Goal: Task Accomplishment & Management: Manage account settings

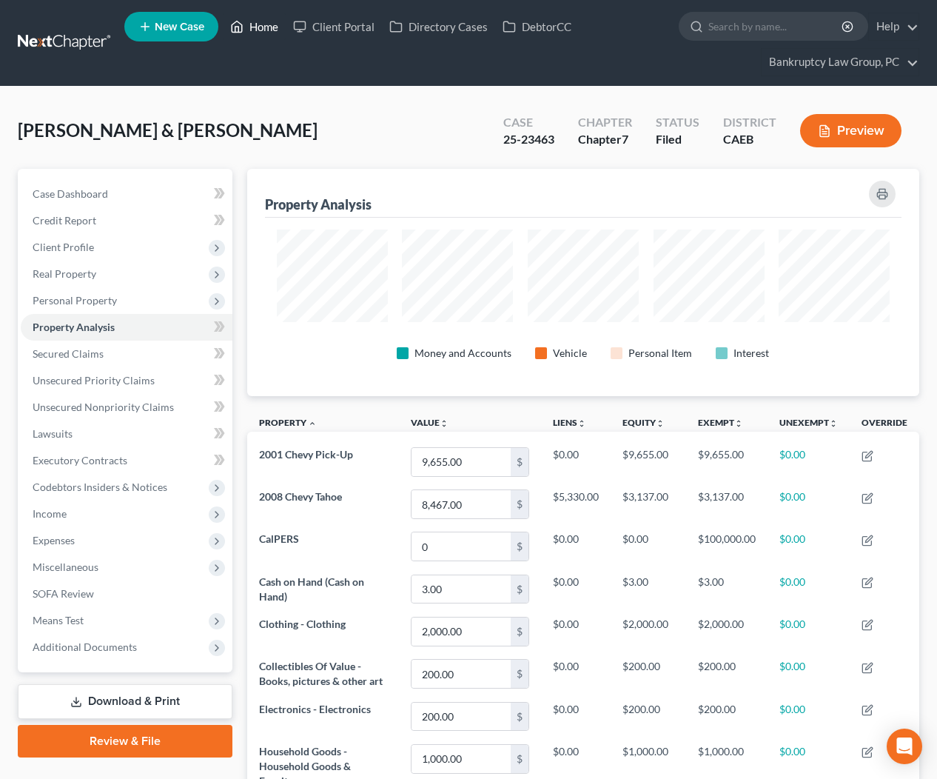
click at [263, 24] on link "Home" at bounding box center [254, 26] width 63 height 27
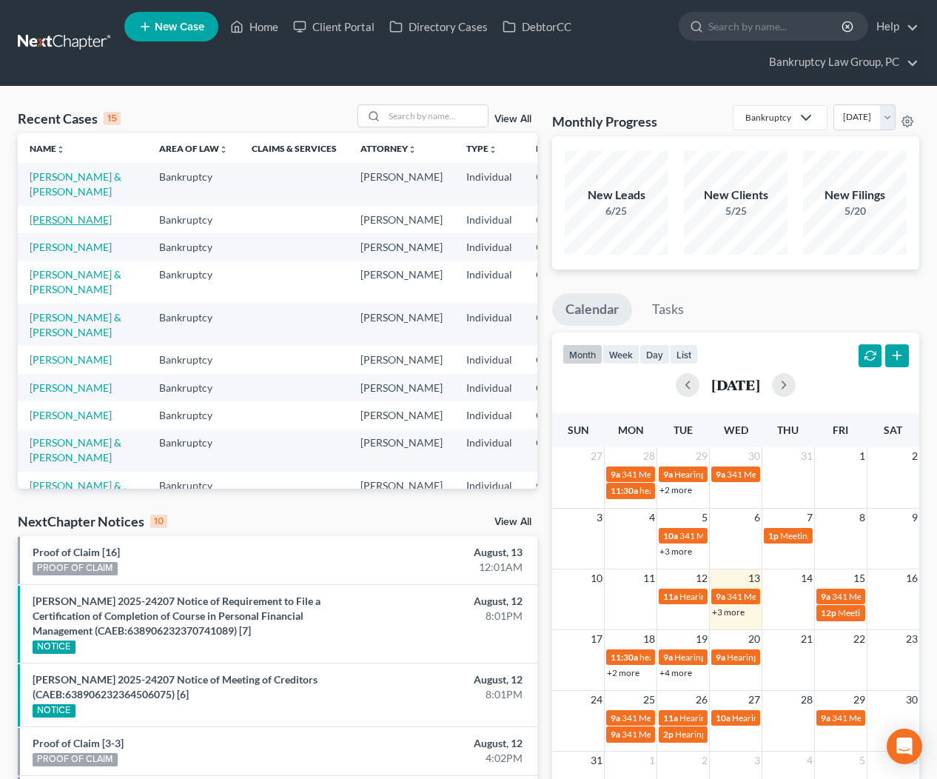
click at [48, 226] on link "[PERSON_NAME]" at bounding box center [71, 219] width 82 height 13
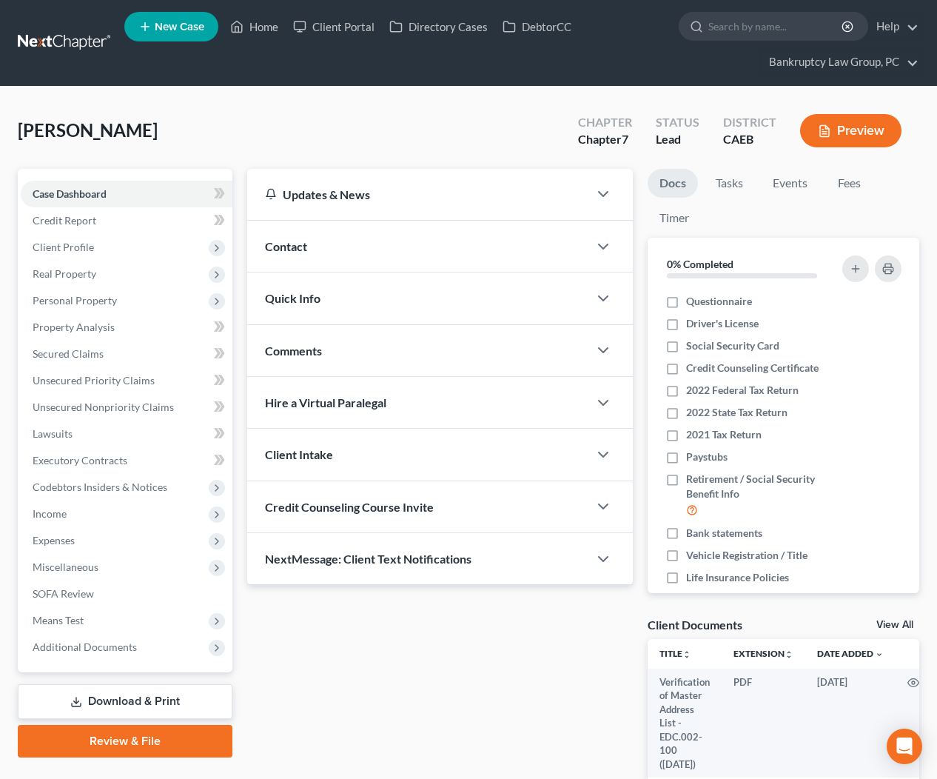
click at [295, 291] on span "Quick Info" at bounding box center [293, 298] width 56 height 14
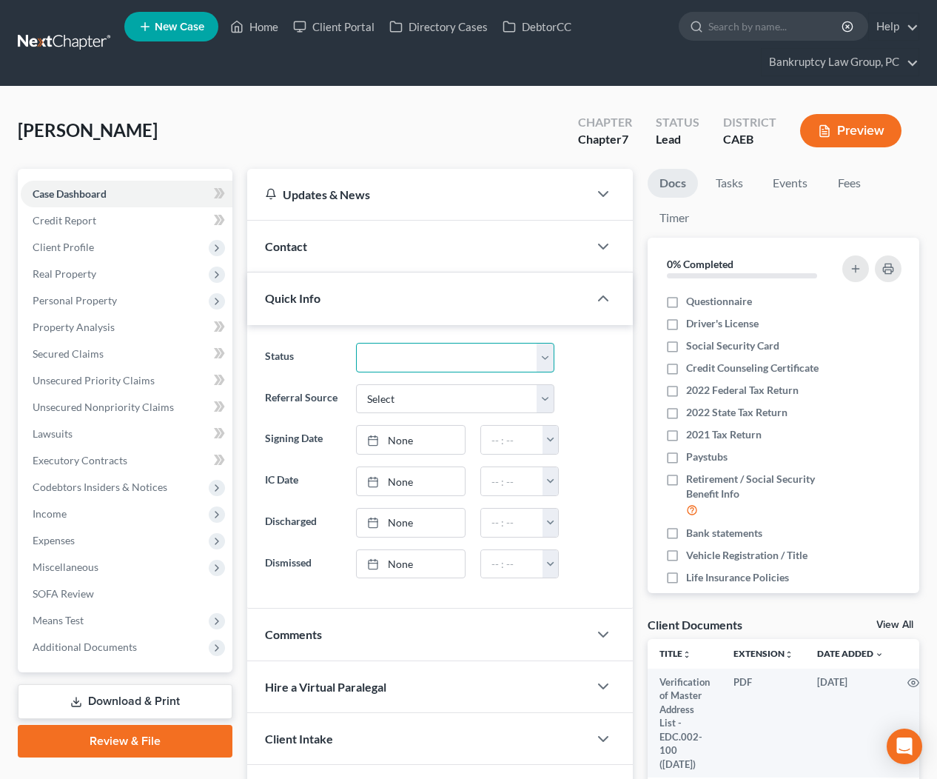
click at [455, 358] on select "Discharged Dismissed Filed In Progress Lead Lost Lead Ready to File To Review" at bounding box center [455, 358] width 198 height 30
select select "2"
click at [65, 250] on span "Client Profile" at bounding box center [63, 247] width 61 height 13
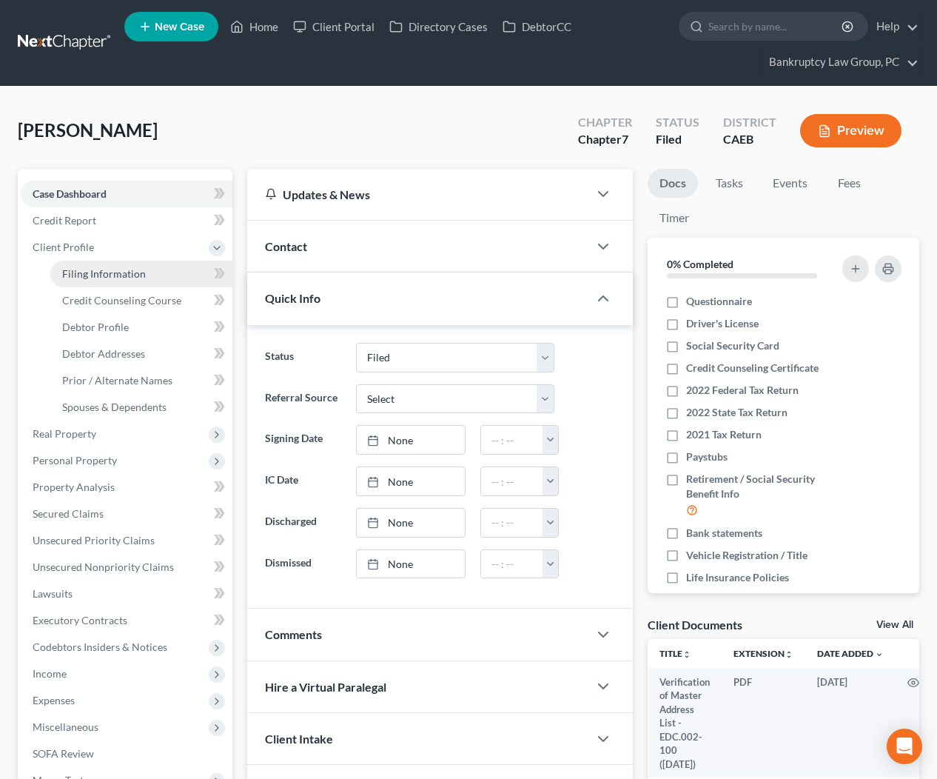
click at [77, 272] on span "Filing Information" at bounding box center [104, 273] width 84 height 13
select select "1"
select select "0"
select select "4"
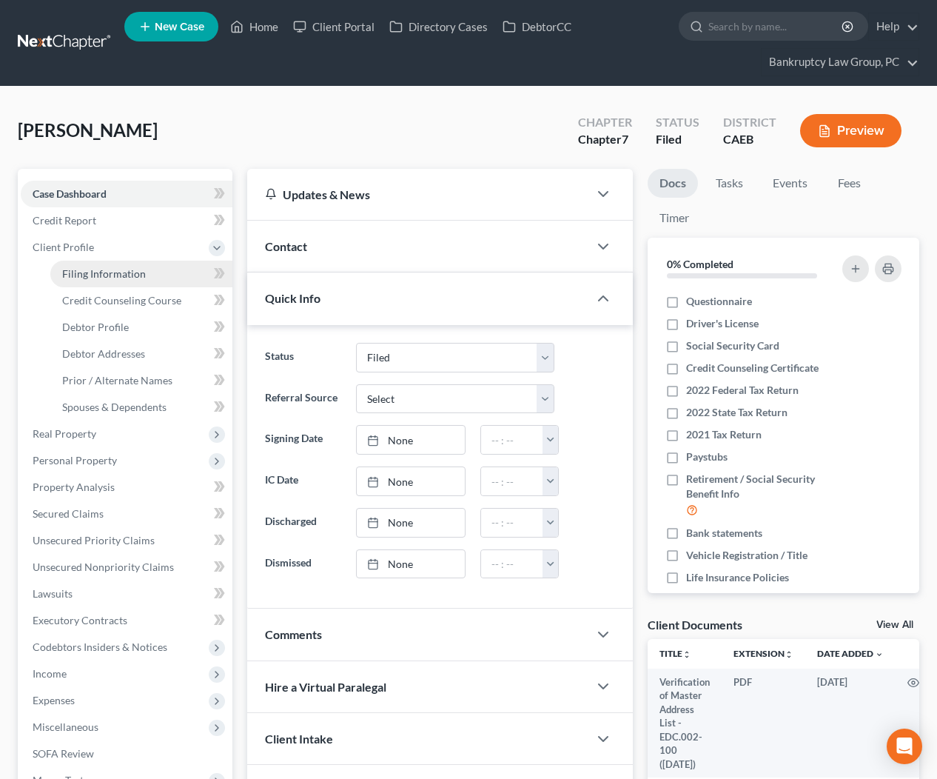
select select "0"
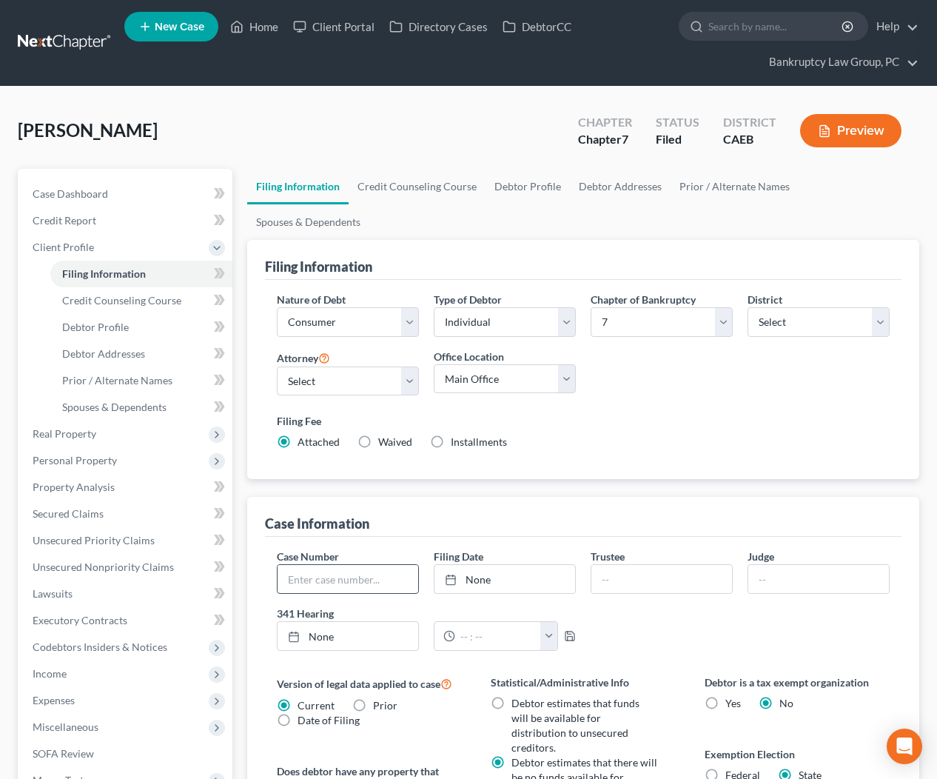
click at [368, 565] on input "text" at bounding box center [348, 579] width 141 height 28
type input "25-24248"
click at [470, 565] on link "None" at bounding box center [505, 579] width 141 height 28
click at [255, 25] on link "Home" at bounding box center [254, 26] width 63 height 27
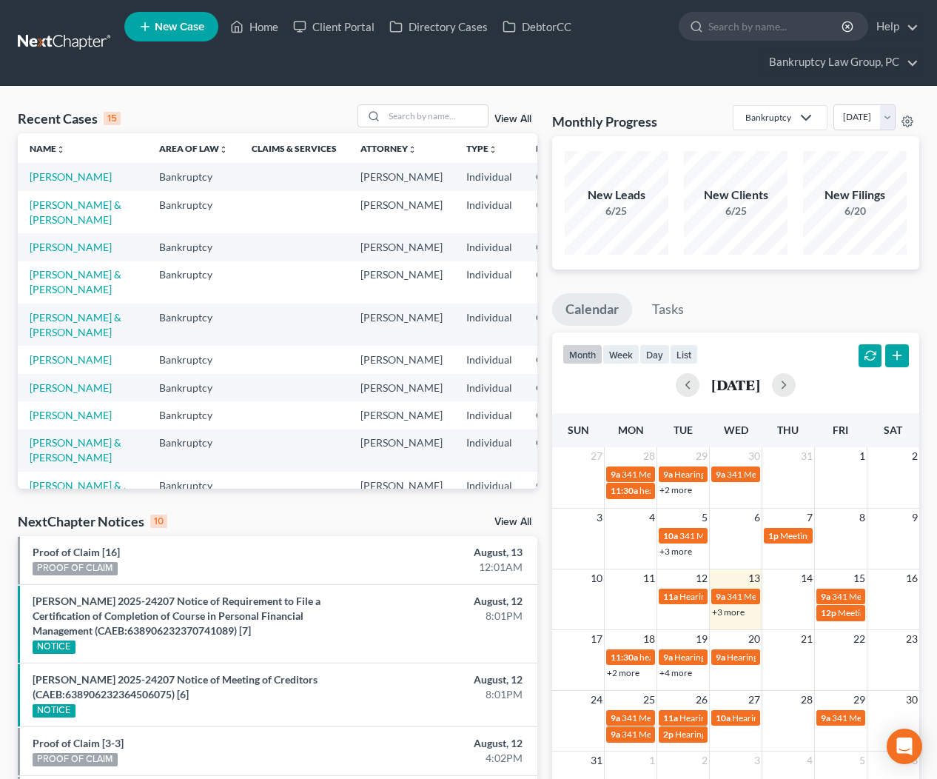
click at [28, 261] on td "[PERSON_NAME]" at bounding box center [83, 246] width 130 height 27
click at [41, 253] on link "[PERSON_NAME]" at bounding box center [71, 247] width 82 height 13
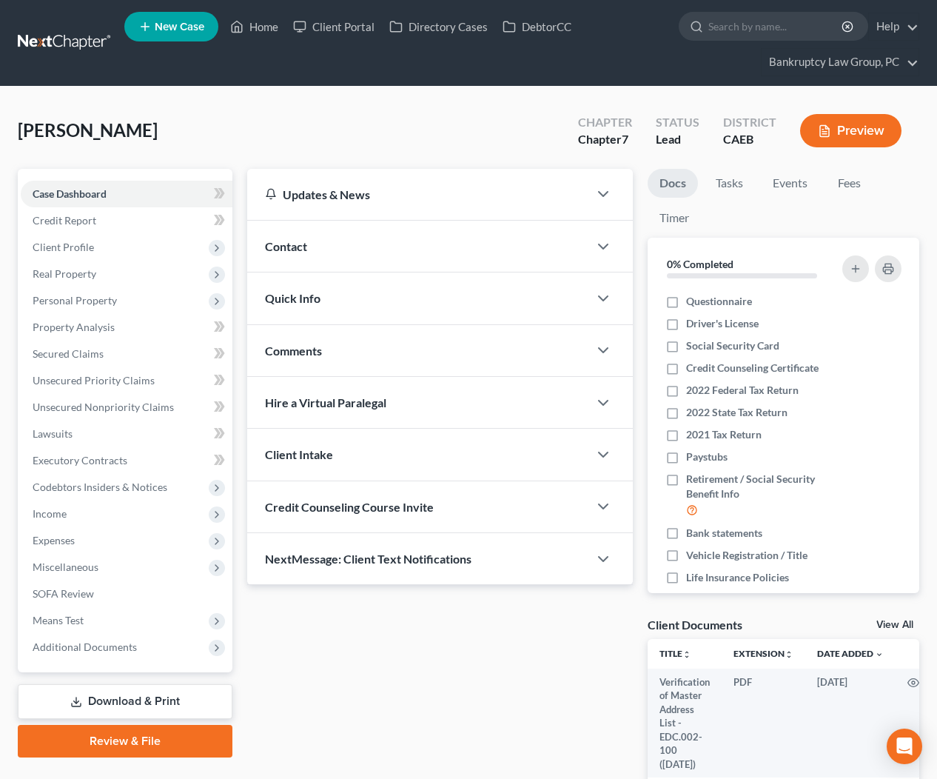
click at [289, 296] on span "Quick Info" at bounding box center [293, 298] width 56 height 14
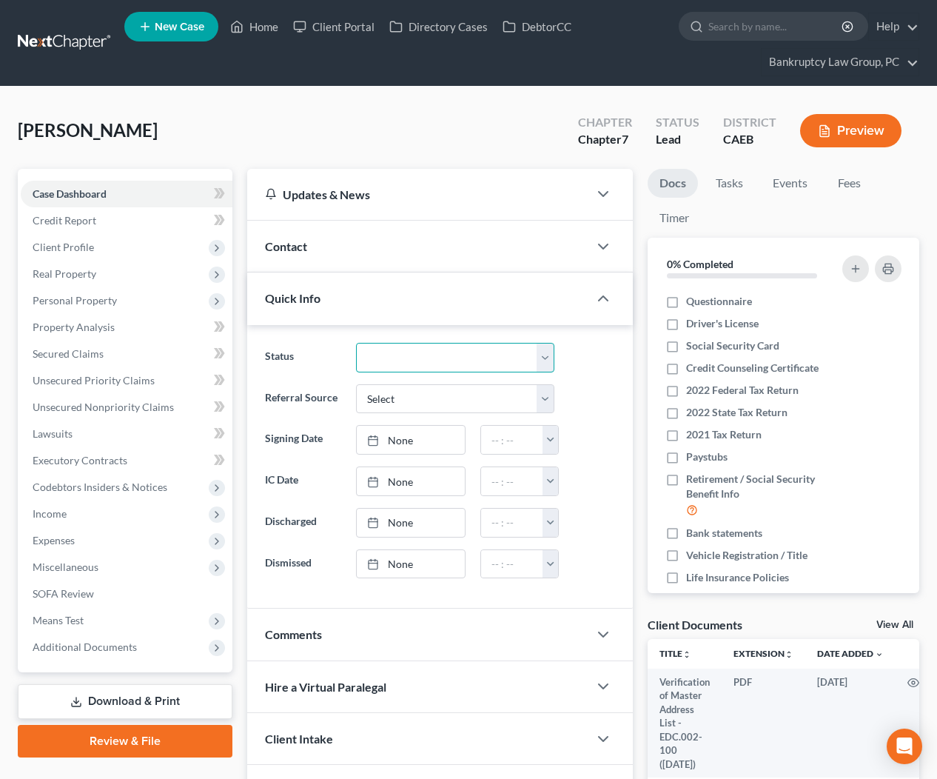
click at [377, 351] on select "Discharged Dismissed Filed In Progress Lead Lost Lead Ready to File To Review" at bounding box center [455, 358] width 198 height 30
select select "2"
click at [71, 243] on span "Client Profile" at bounding box center [63, 247] width 61 height 13
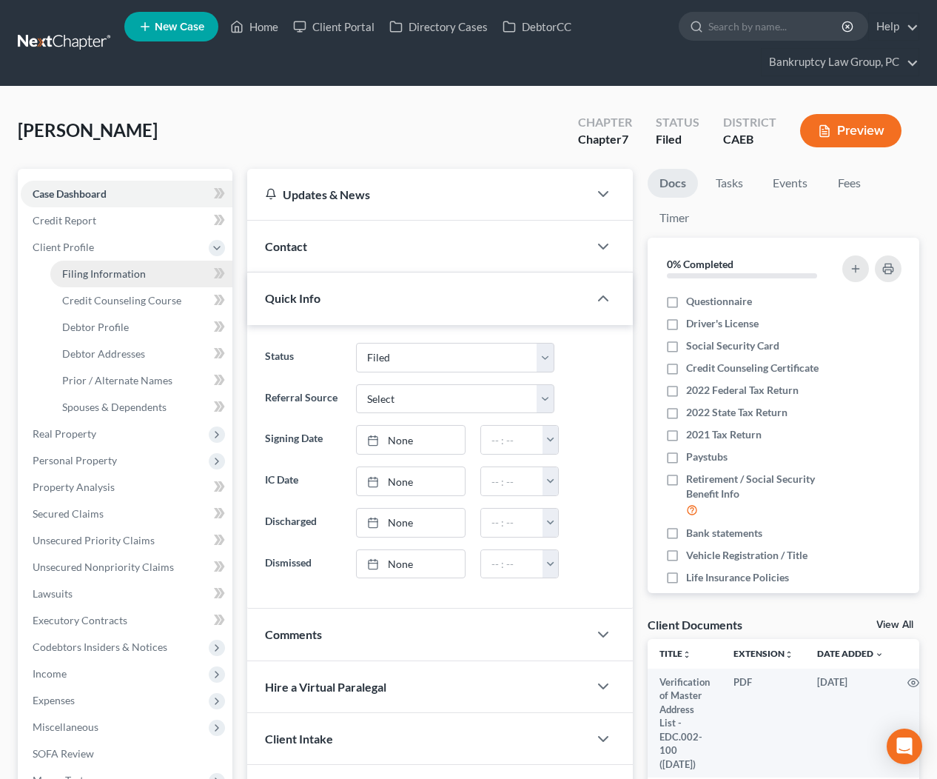
click at [87, 272] on span "Filing Information" at bounding box center [104, 273] width 84 height 13
select select "1"
select select "0"
select select "8"
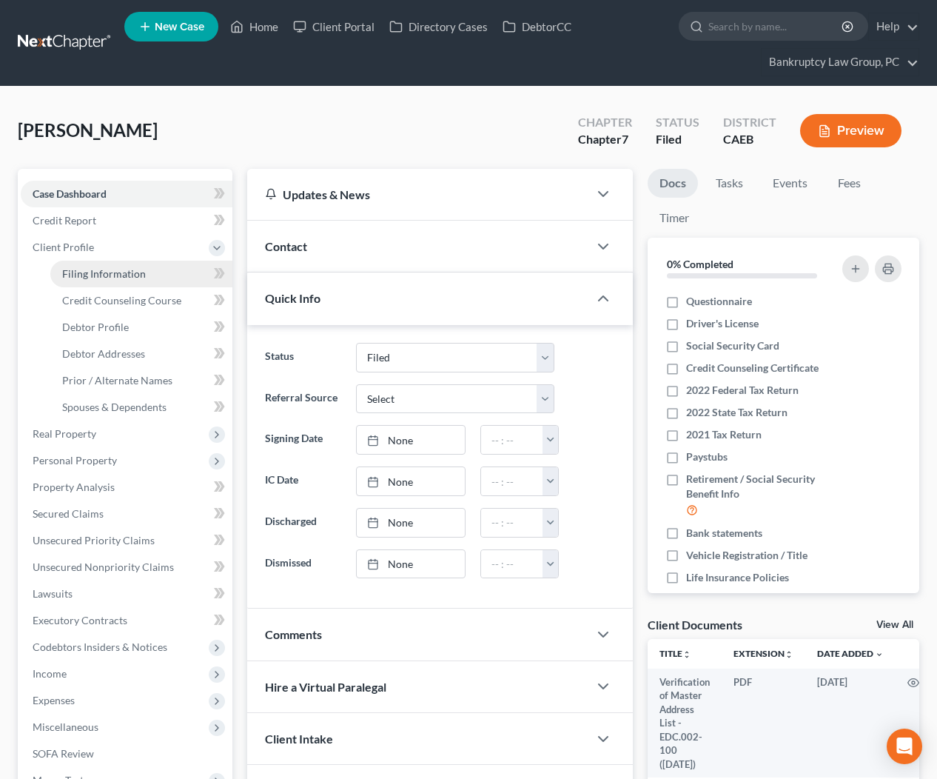
select select "0"
select select "4"
select select "0"
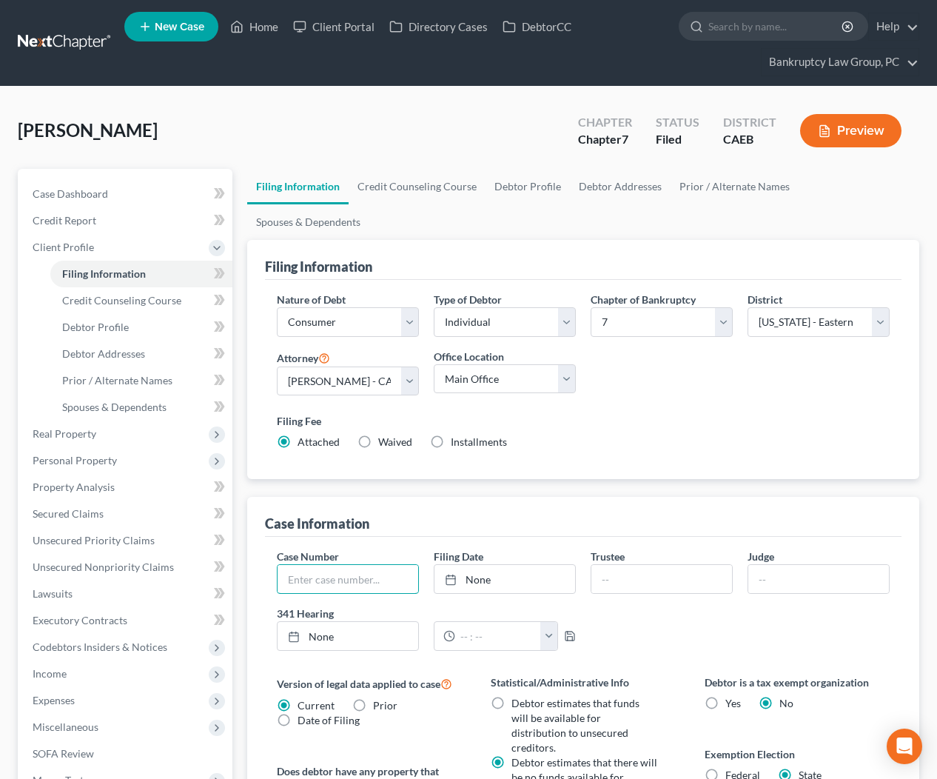
drag, startPoint x: 393, startPoint y: 541, endPoint x: 655, endPoint y: 521, distance: 262.2
click at [393, 565] on input "text" at bounding box center [348, 579] width 141 height 28
type input "25-24249"
click at [469, 565] on link "None" at bounding box center [505, 579] width 141 height 28
click at [274, 32] on link "Home" at bounding box center [254, 26] width 63 height 27
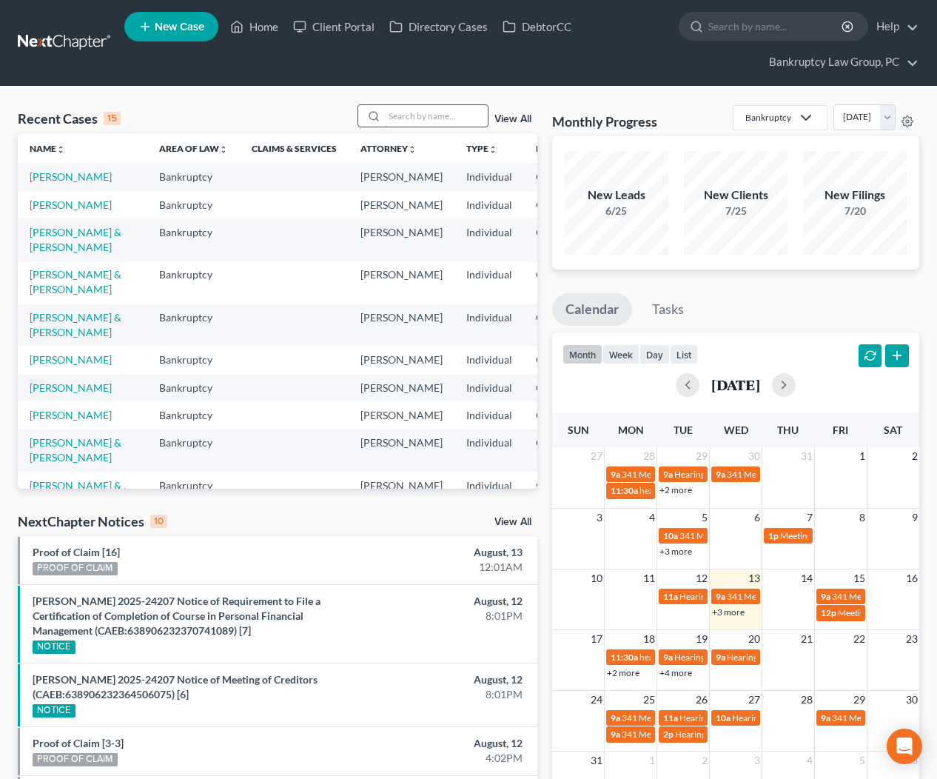
click at [428, 126] on input "search" at bounding box center [436, 115] width 104 height 21
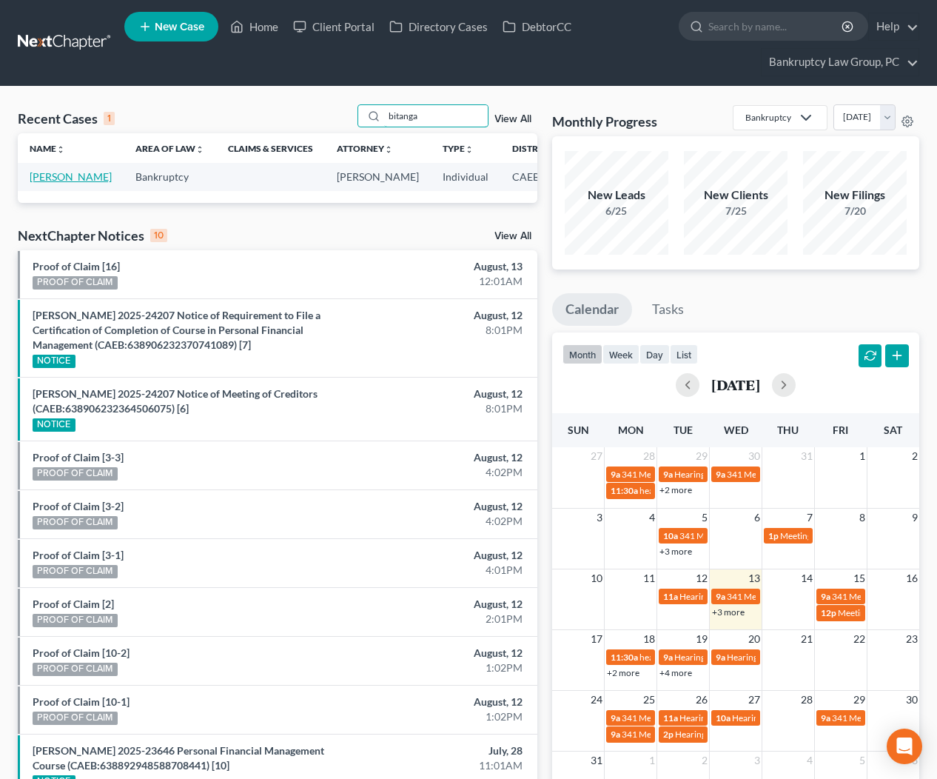
type input "bitanga"
click at [49, 183] on link "[PERSON_NAME]" at bounding box center [71, 176] width 82 height 13
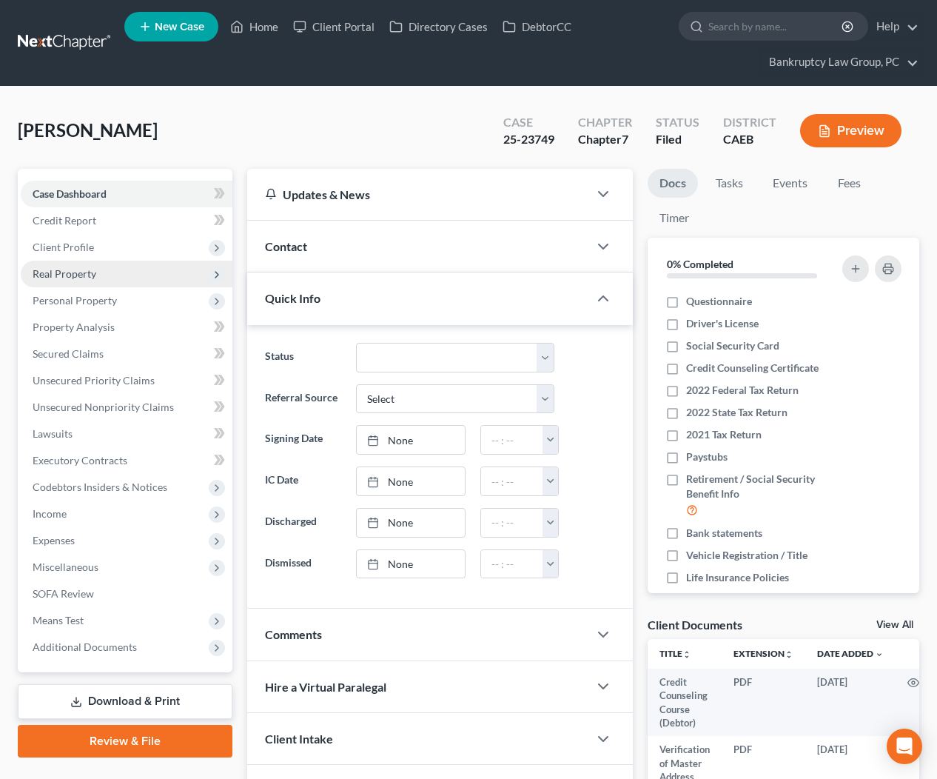
click at [84, 278] on span "Real Property" at bounding box center [65, 273] width 64 height 13
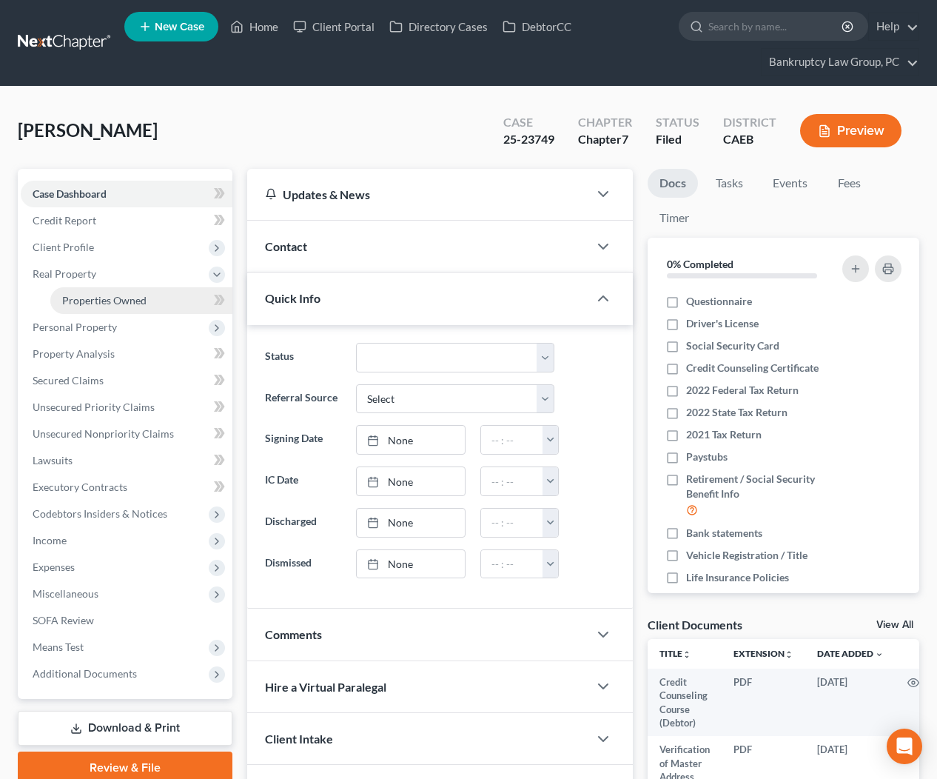
drag, startPoint x: 88, startPoint y: 303, endPoint x: 85, endPoint y: 328, distance: 25.3
click at [88, 303] on span "Properties Owned" at bounding box center [104, 300] width 84 height 13
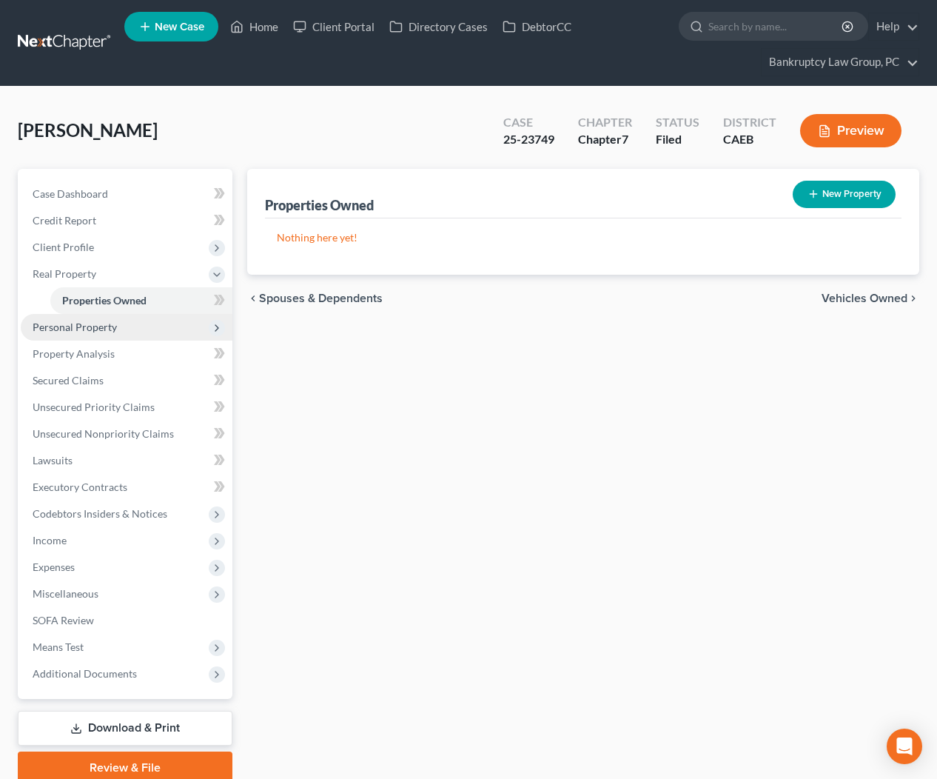
click at [85, 330] on span "Personal Property" at bounding box center [75, 327] width 84 height 13
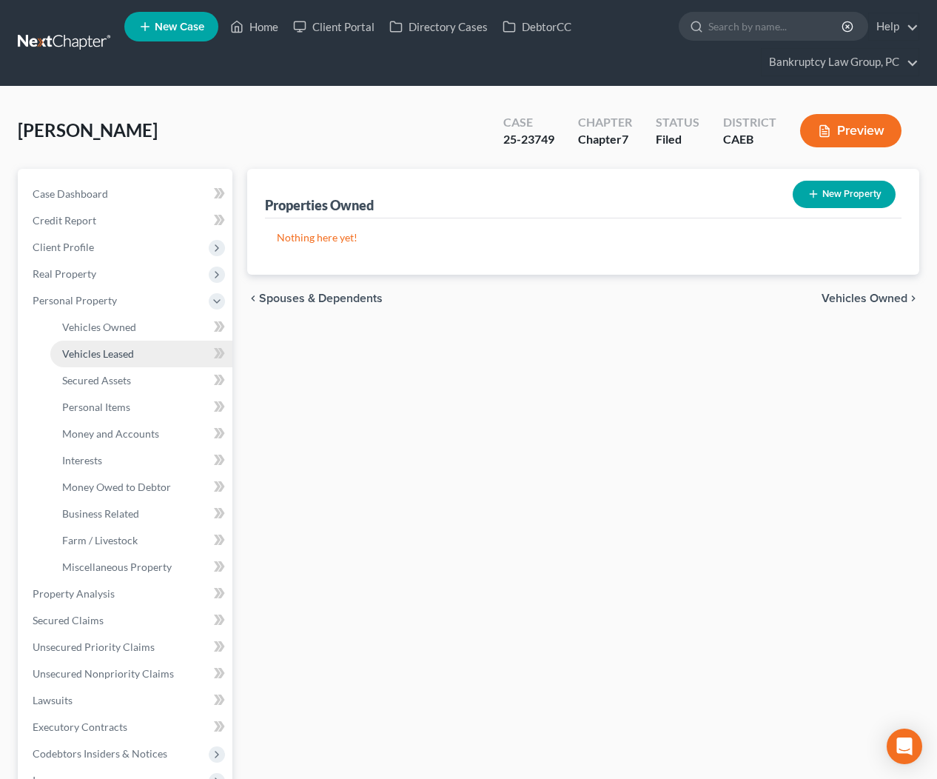
click at [90, 347] on span "Vehicles Leased" at bounding box center [98, 353] width 72 height 13
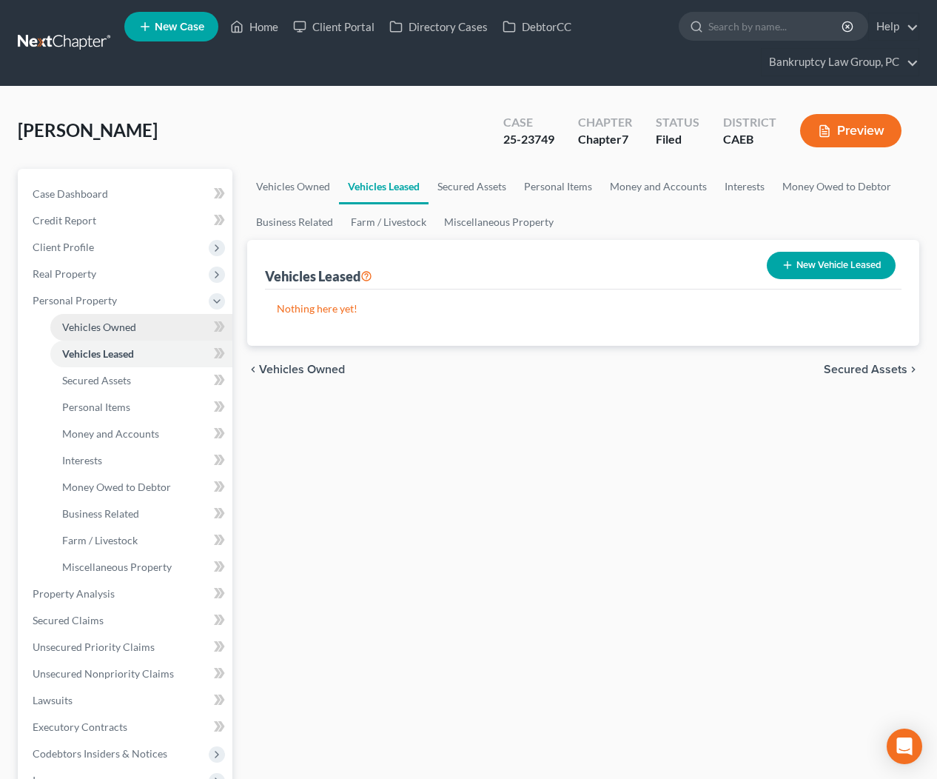
click at [90, 327] on span "Vehicles Owned" at bounding box center [99, 327] width 74 height 13
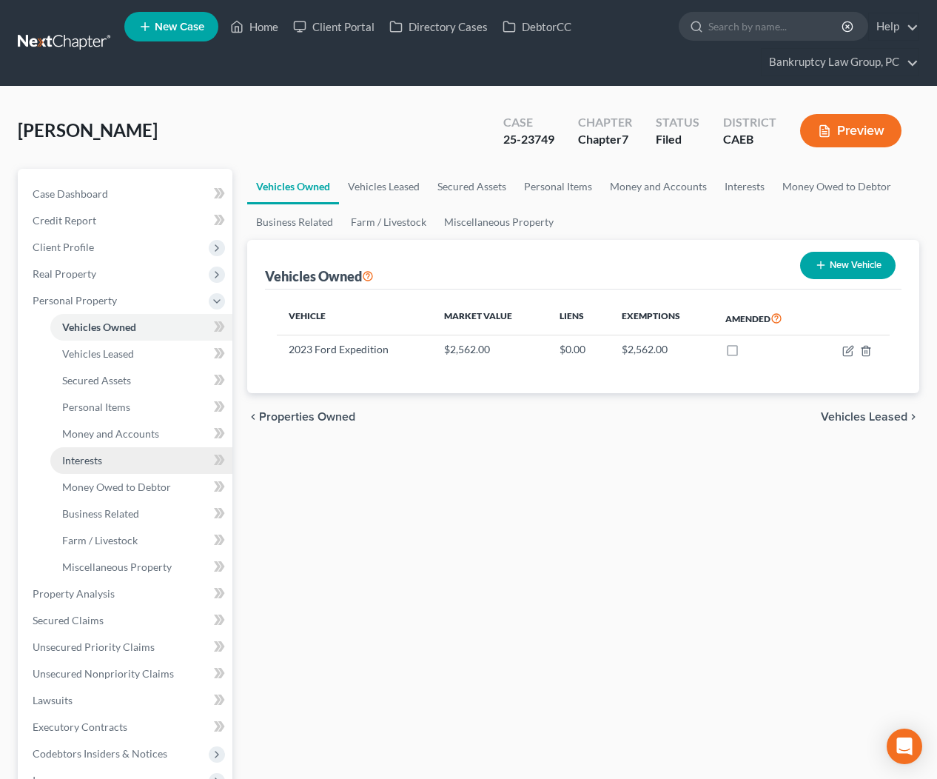
click at [84, 461] on span "Interests" at bounding box center [82, 460] width 40 height 13
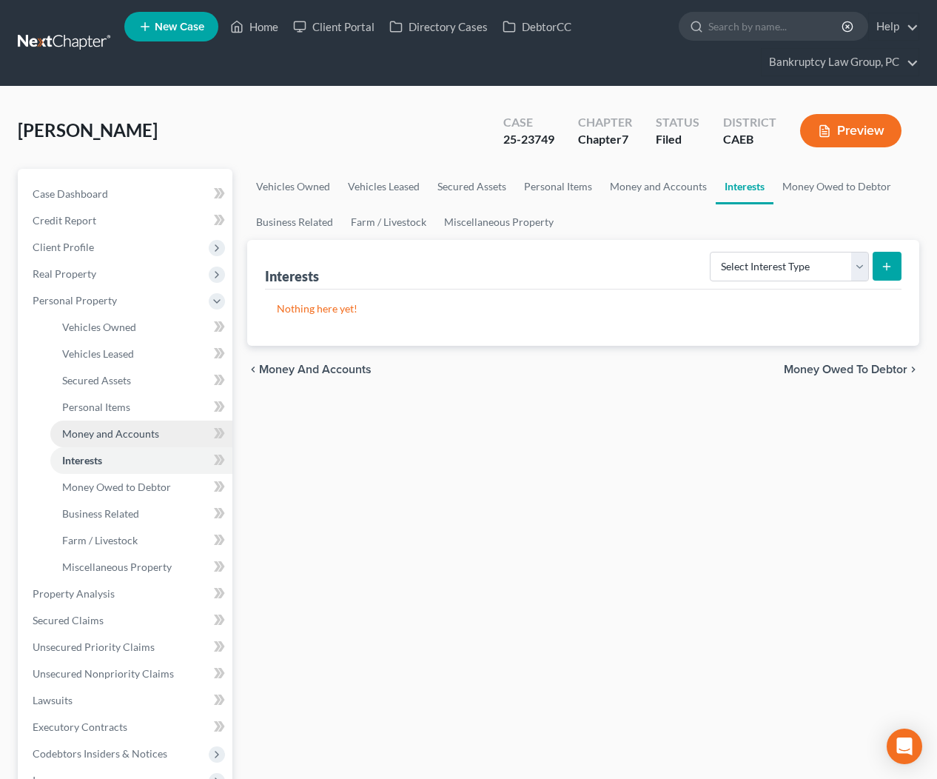
click at [167, 431] on link "Money and Accounts" at bounding box center [141, 434] width 182 height 27
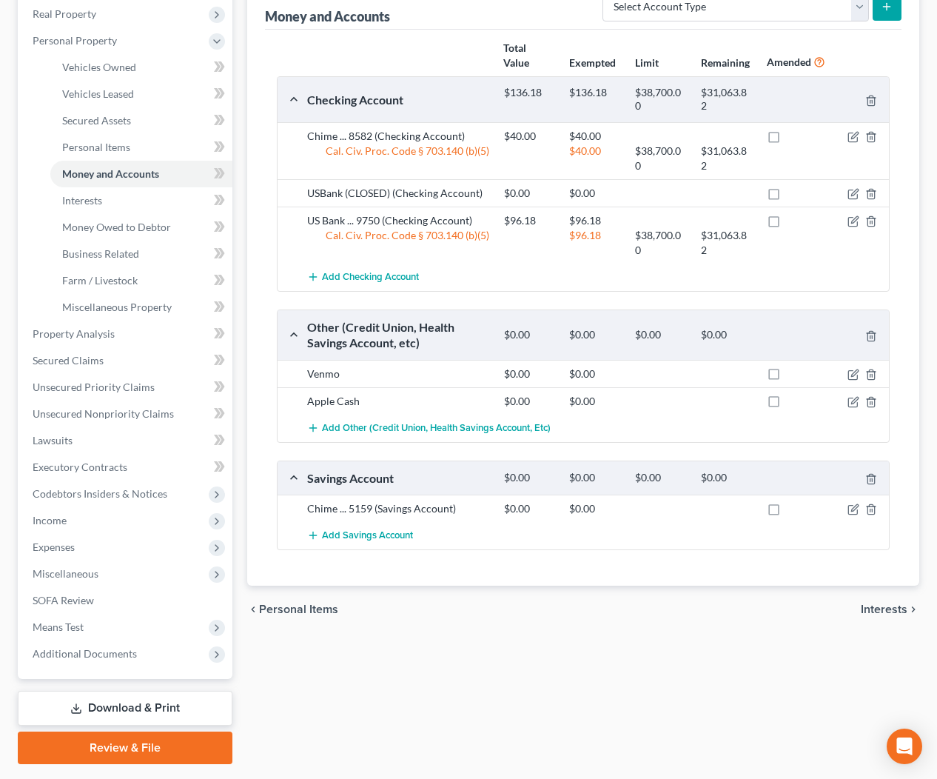
scroll to position [300, 0]
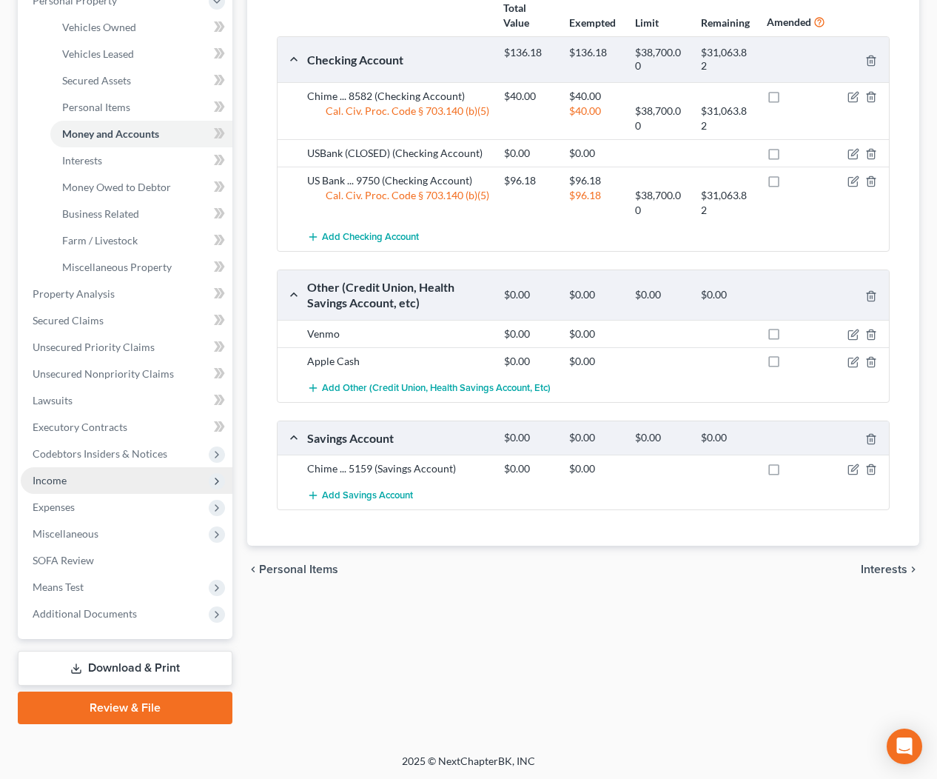
click at [55, 481] on span "Income" at bounding box center [50, 480] width 34 height 13
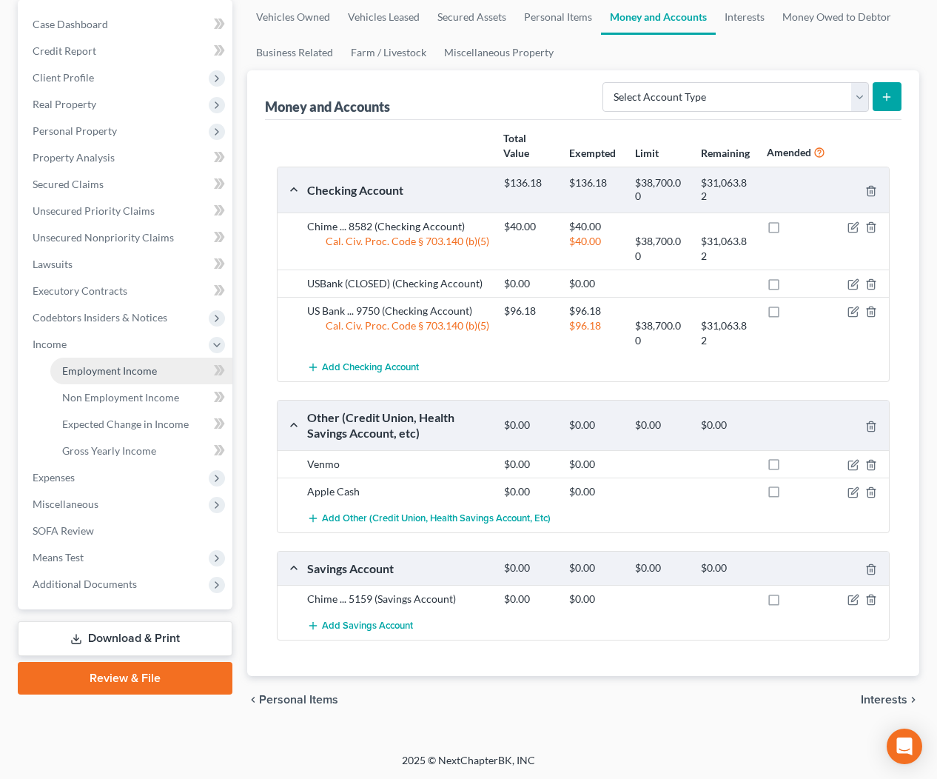
click at [99, 369] on span "Employment Income" at bounding box center [109, 370] width 95 height 13
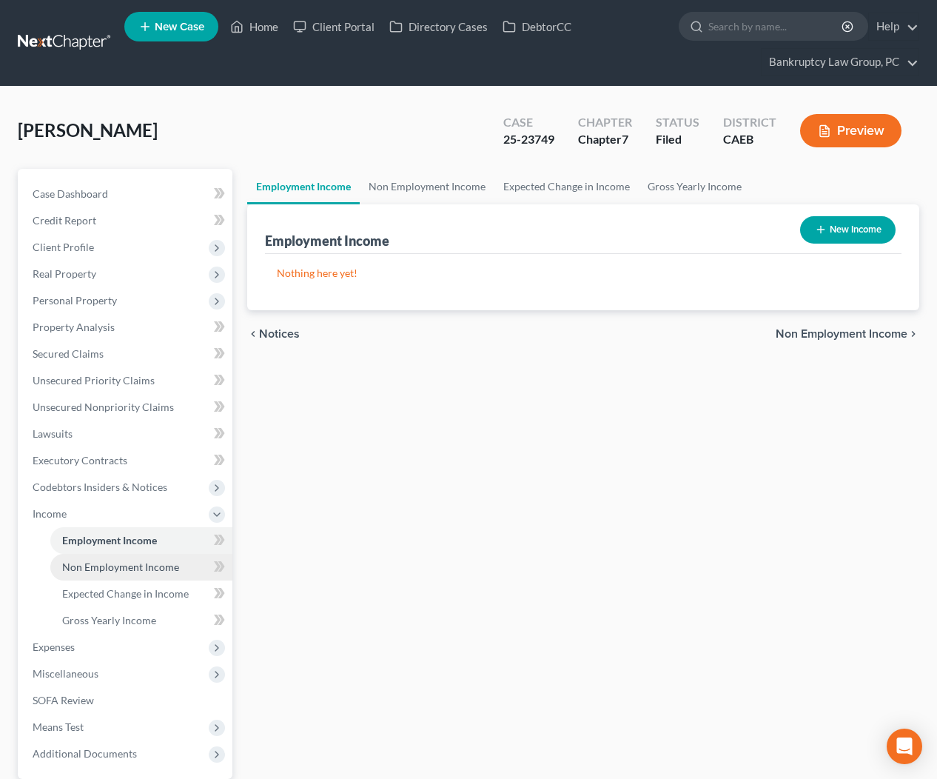
click at [109, 566] on span "Non Employment Income" at bounding box center [120, 567] width 117 height 13
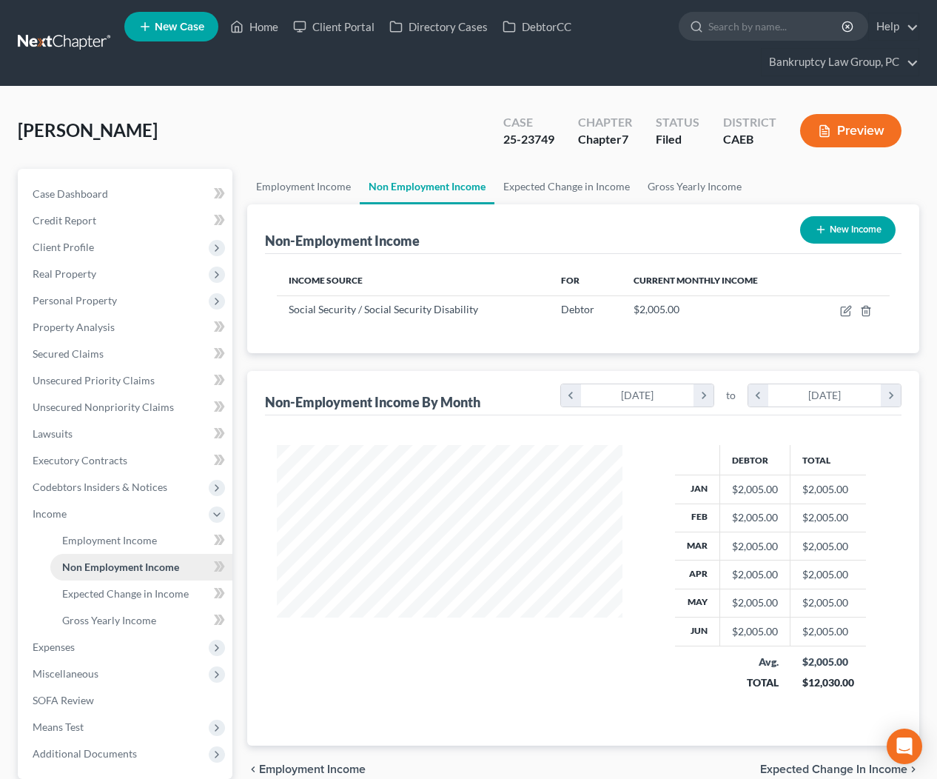
scroll to position [265, 375]
click at [268, 28] on link "Home" at bounding box center [254, 26] width 63 height 27
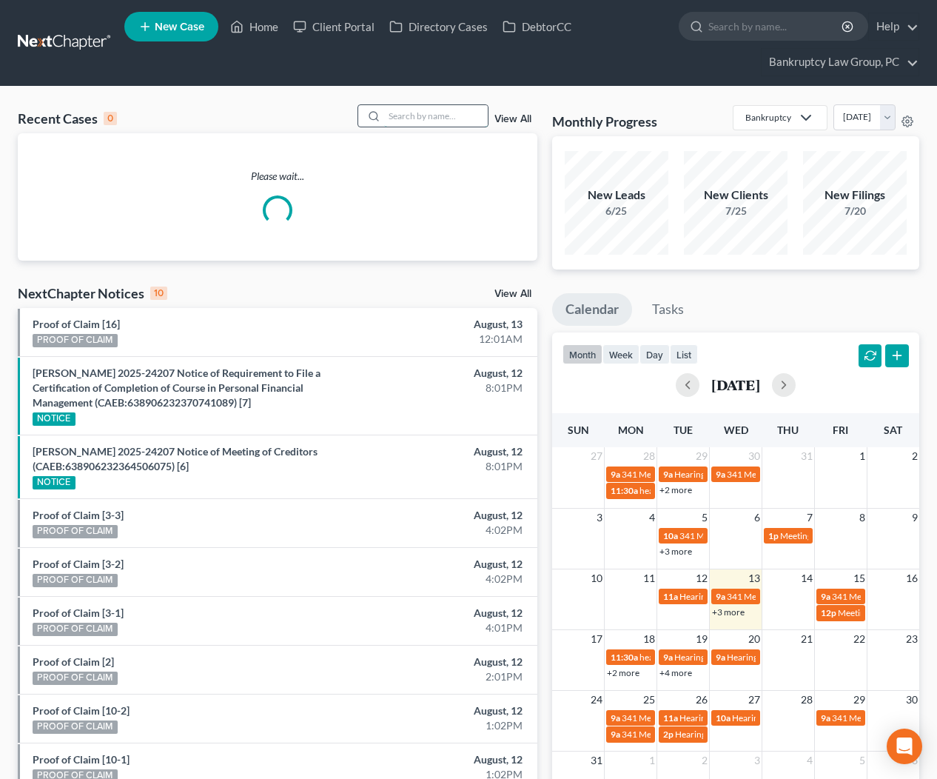
click at [457, 110] on input "search" at bounding box center [436, 115] width 104 height 21
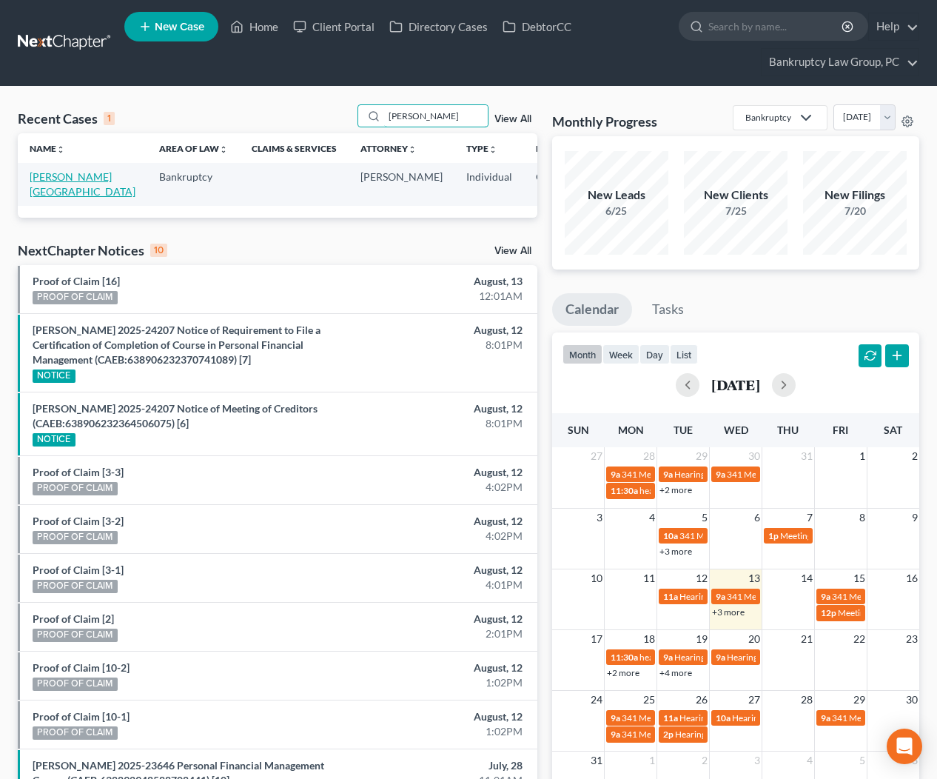
type input "[PERSON_NAME]"
click at [50, 194] on link "[PERSON_NAME][GEOGRAPHIC_DATA]" at bounding box center [83, 183] width 106 height 27
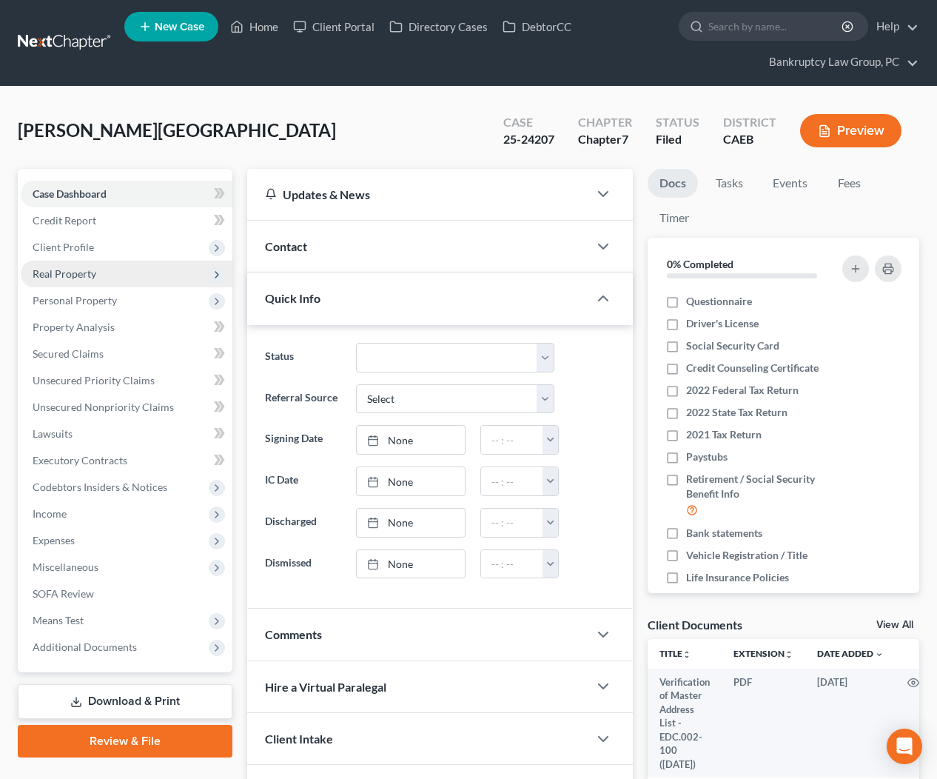
click at [62, 277] on span "Real Property" at bounding box center [65, 273] width 64 height 13
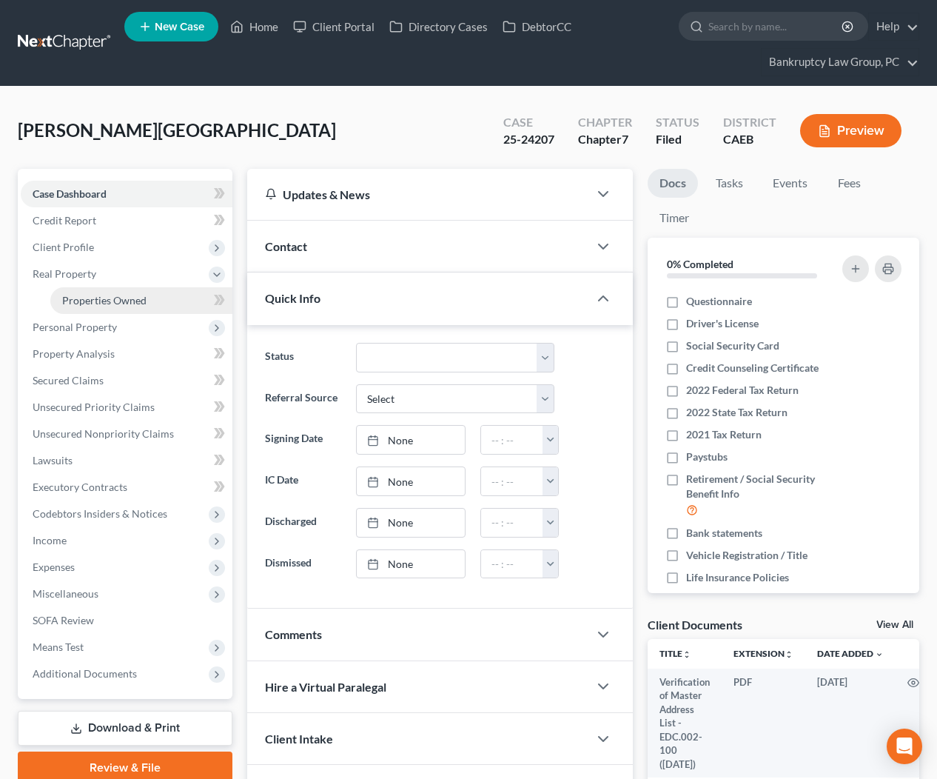
click at [63, 301] on span "Properties Owned" at bounding box center [104, 300] width 84 height 13
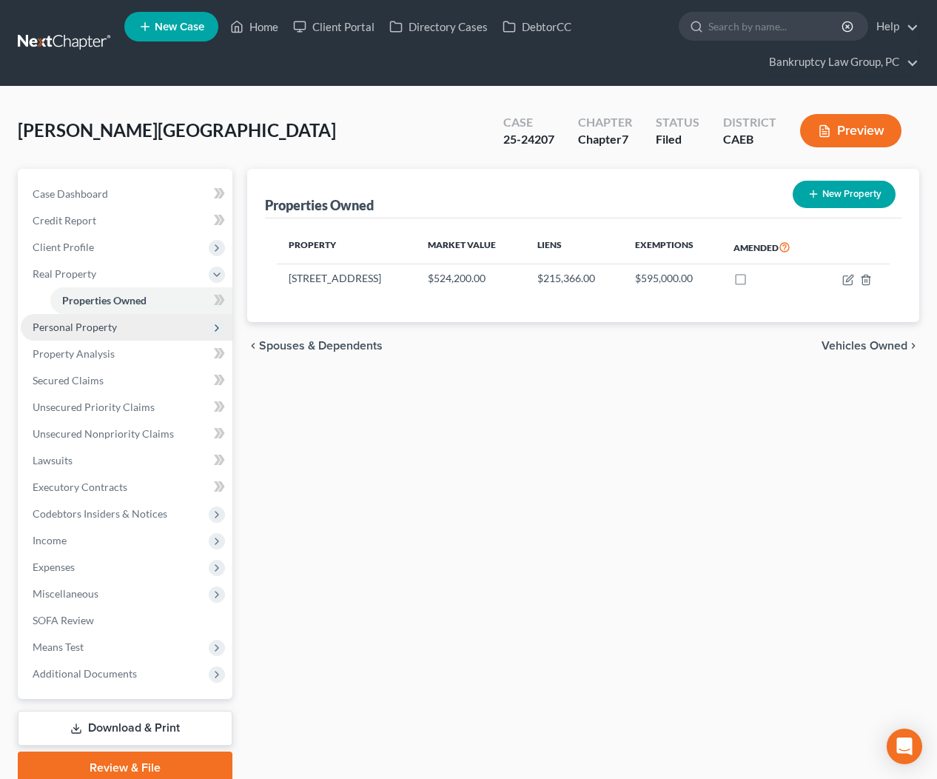
click at [113, 330] on span "Personal Property" at bounding box center [127, 327] width 212 height 27
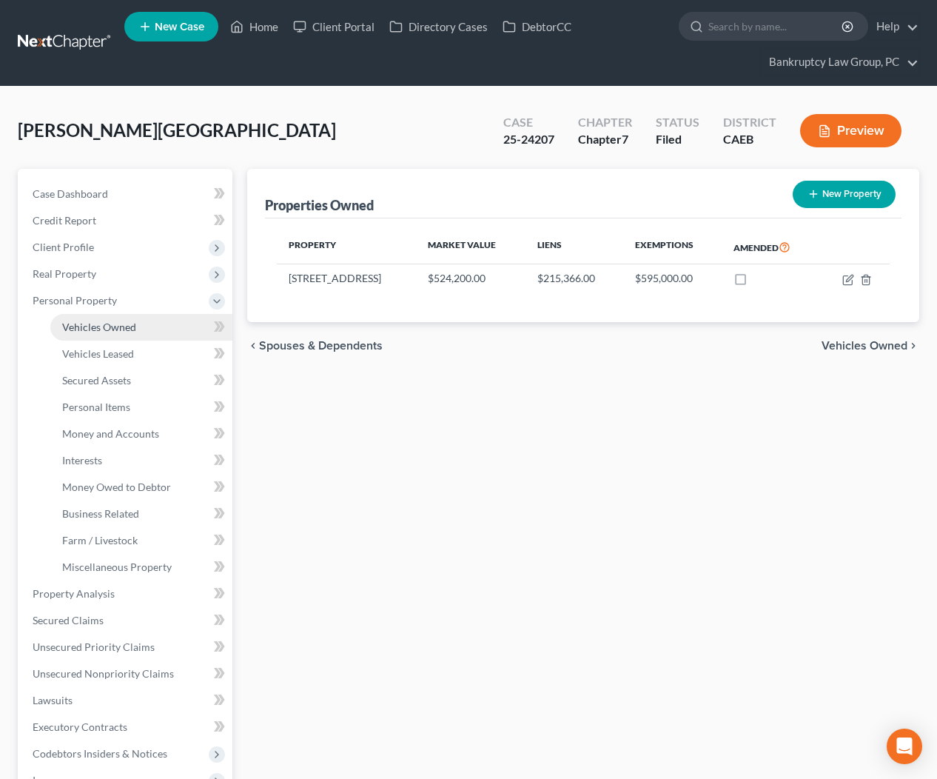
click at [120, 325] on span "Vehicles Owned" at bounding box center [99, 327] width 74 height 13
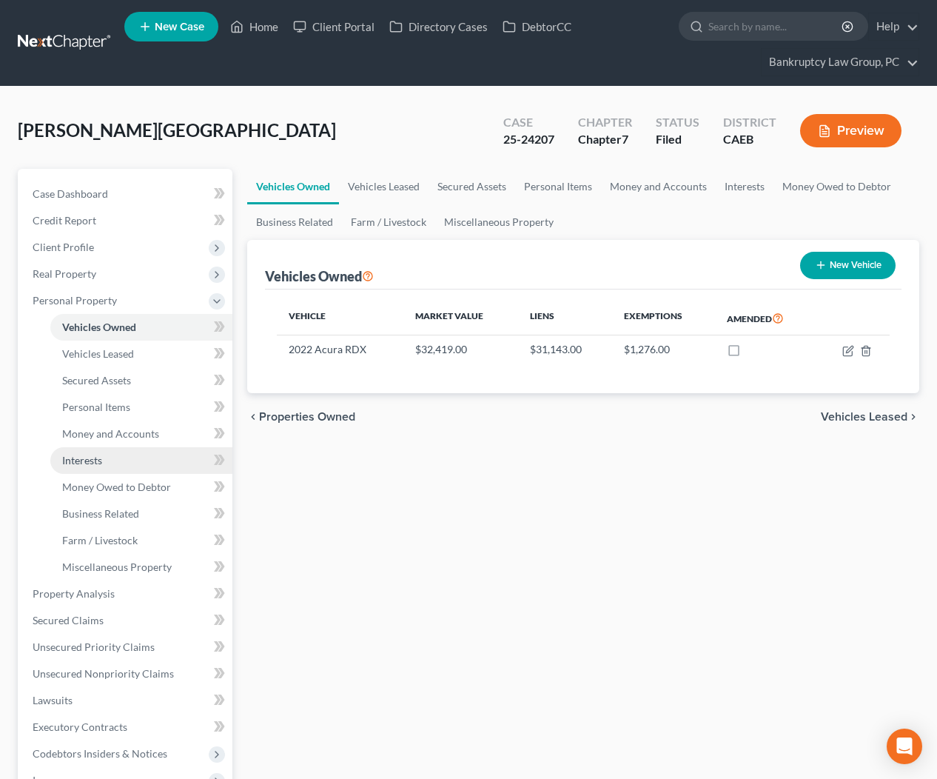
click at [107, 462] on link "Interests" at bounding box center [141, 460] width 182 height 27
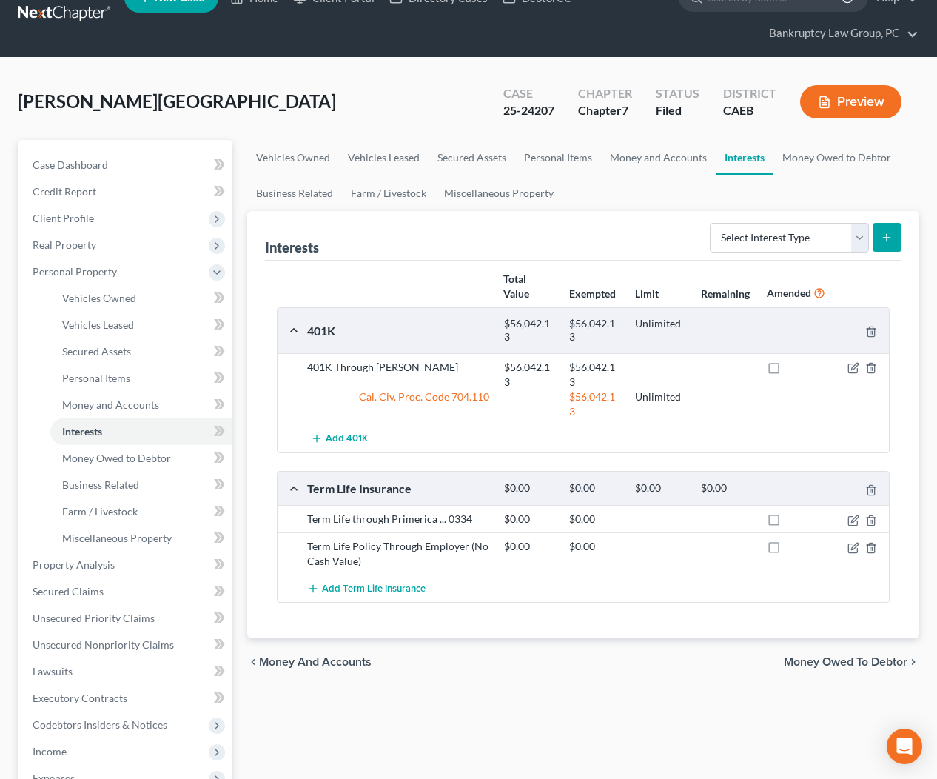
scroll to position [31, 0]
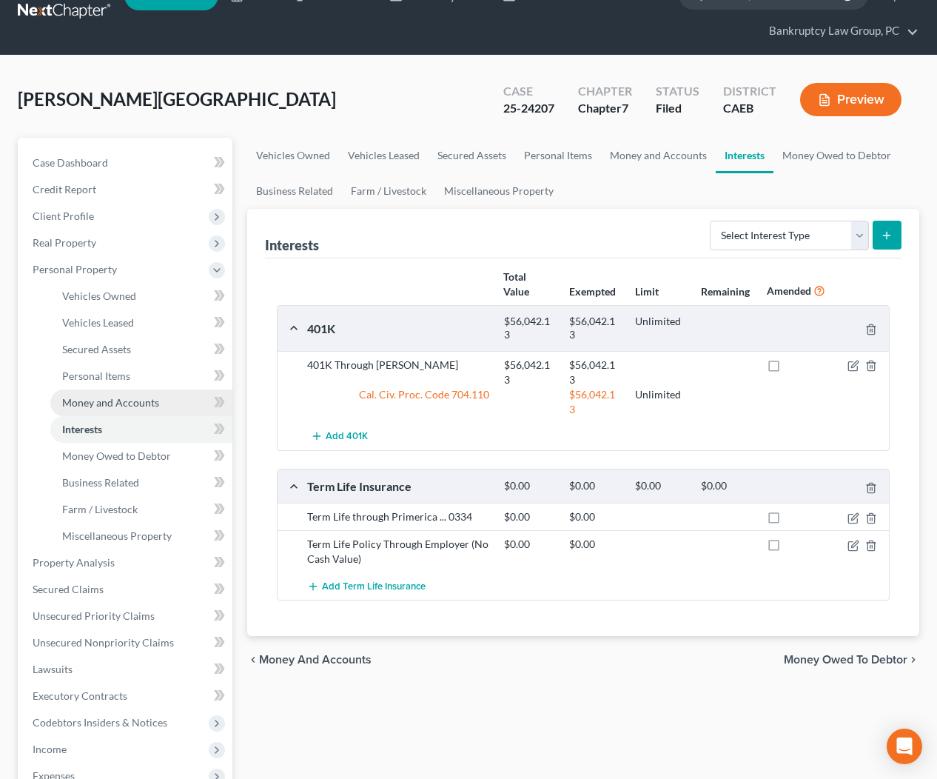
click at [110, 401] on span "Money and Accounts" at bounding box center [110, 402] width 97 height 13
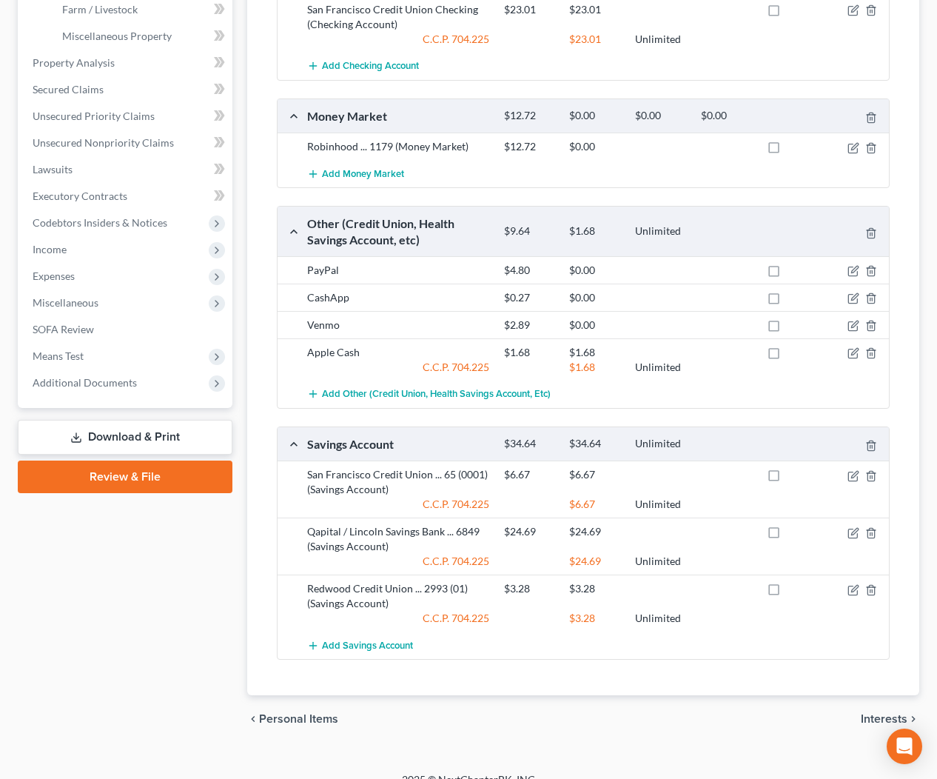
scroll to position [550, 0]
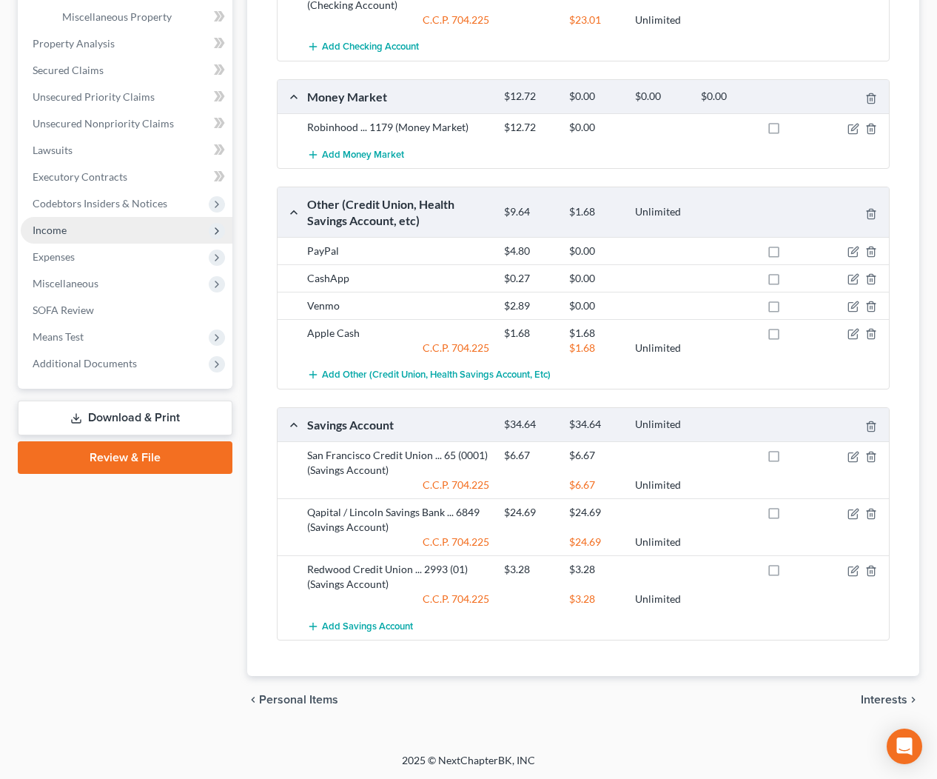
click at [53, 230] on span "Income" at bounding box center [50, 230] width 34 height 13
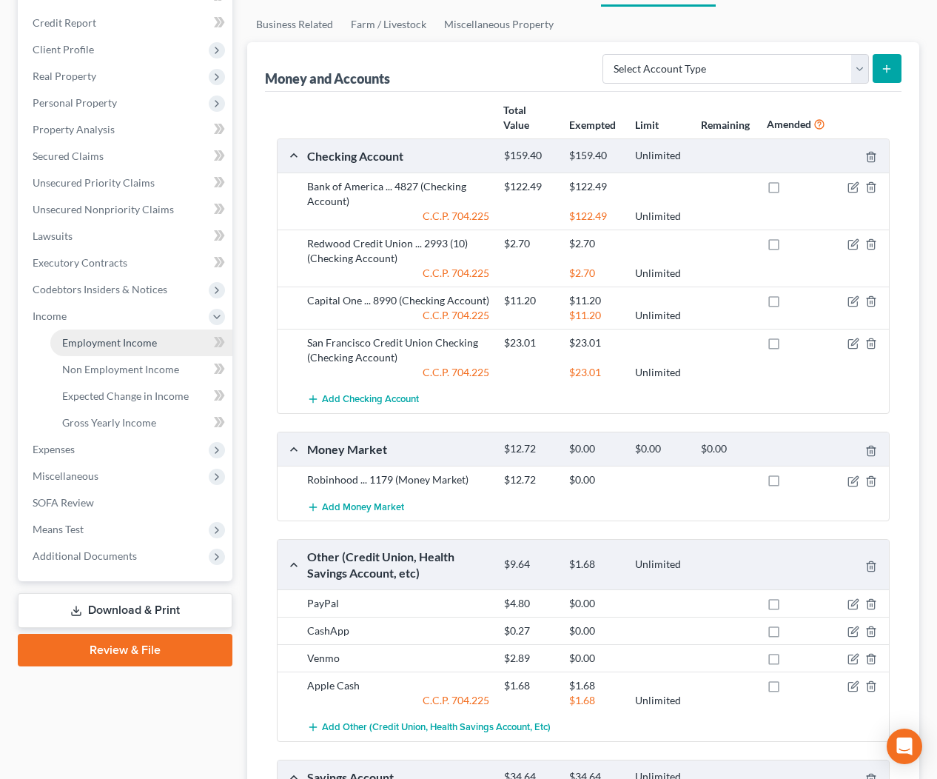
click at [118, 344] on span "Employment Income" at bounding box center [109, 342] width 95 height 13
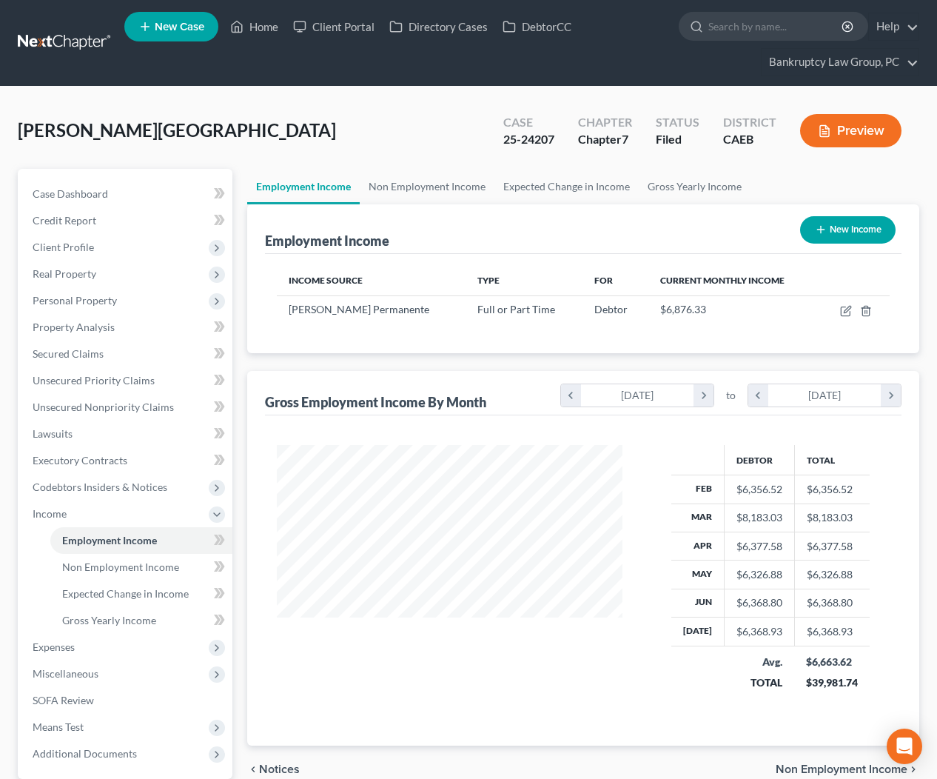
scroll to position [265, 375]
click at [121, 569] on span "Non Employment Income" at bounding box center [120, 567] width 117 height 13
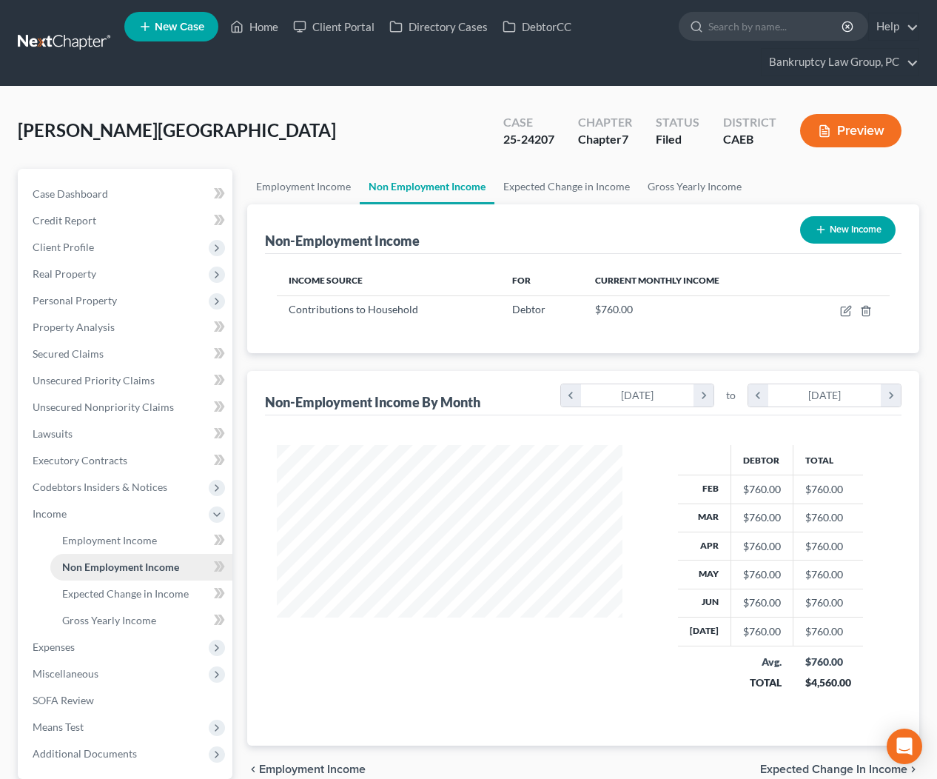
scroll to position [265, 375]
click at [843, 310] on icon "button" at bounding box center [846, 311] width 12 height 12
select select "8"
select select "0"
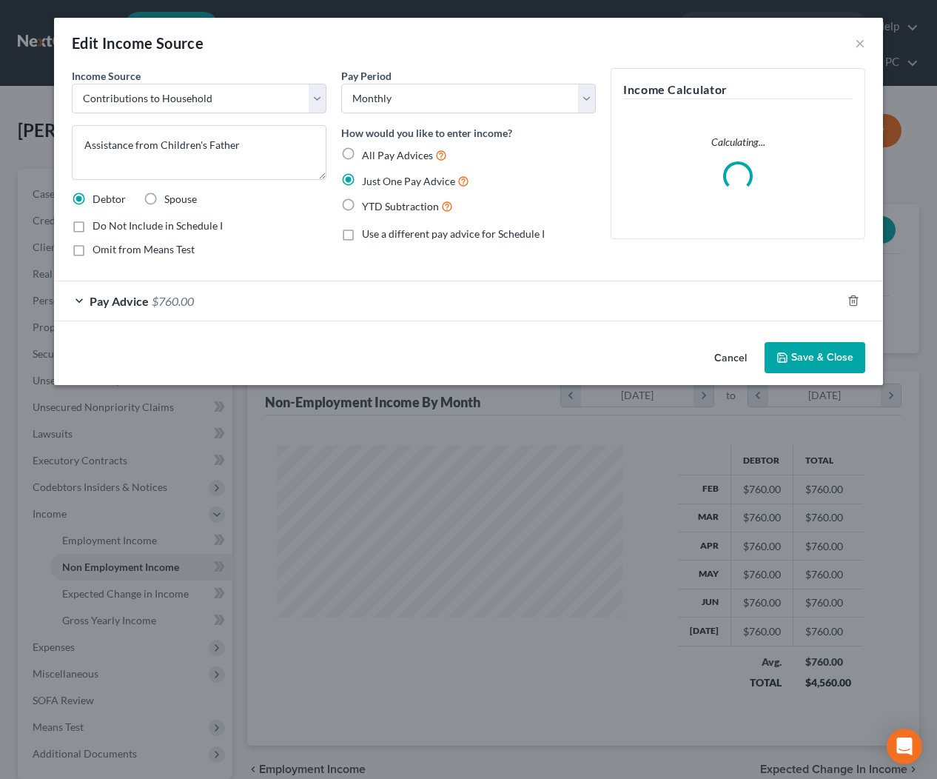
click at [740, 355] on button "Cancel" at bounding box center [731, 359] width 56 height 30
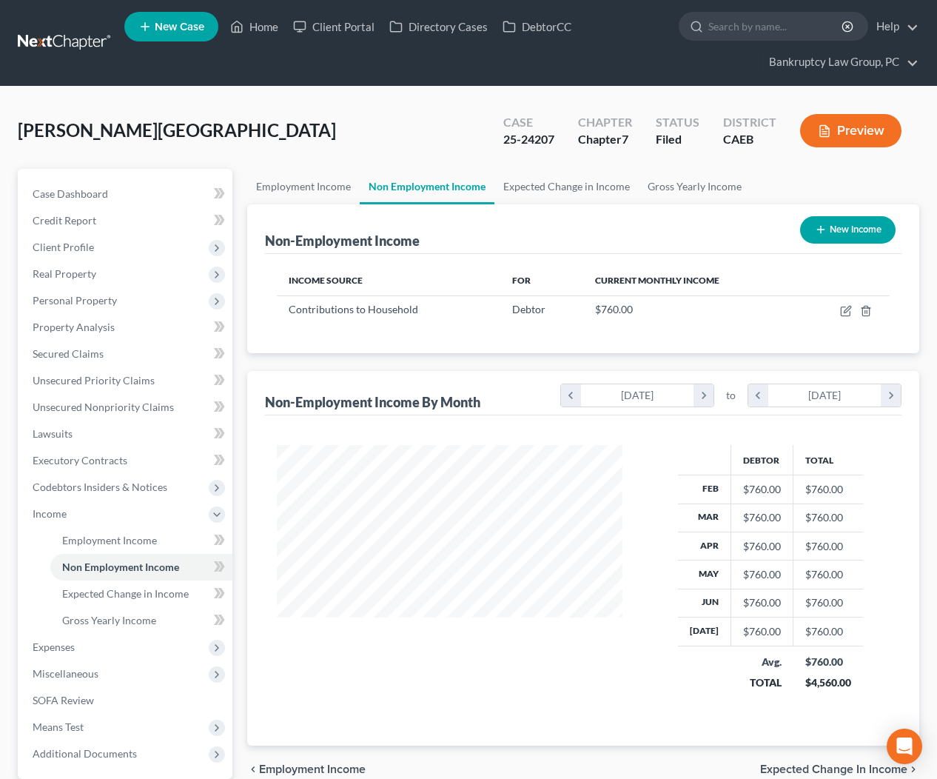
scroll to position [140, 0]
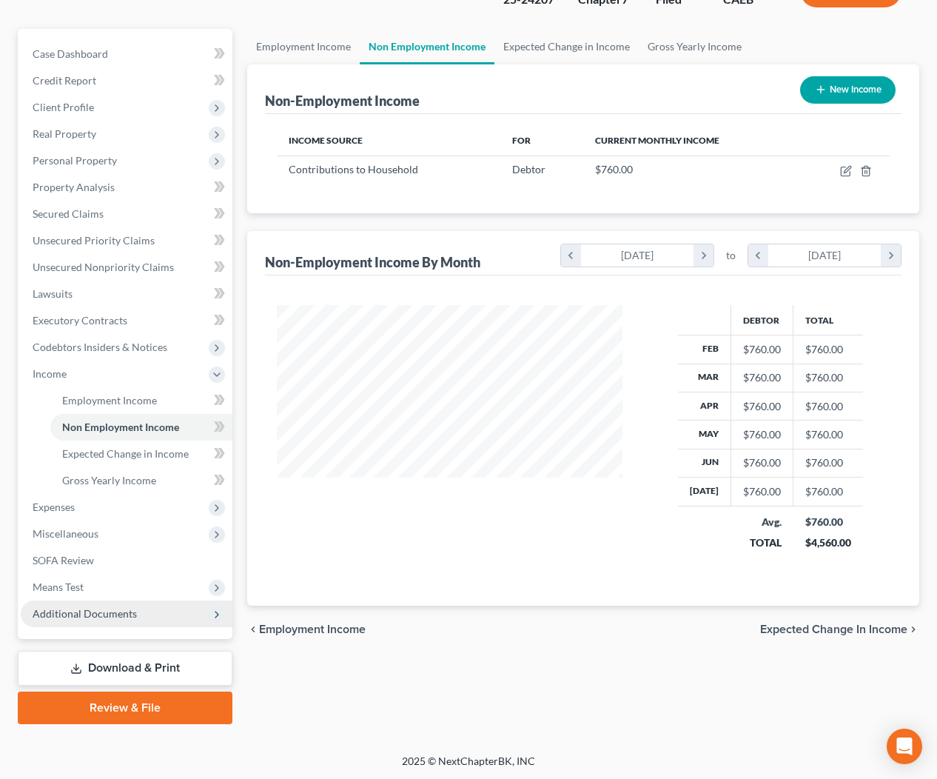
click at [130, 607] on span "Additional Documents" at bounding box center [85, 613] width 104 height 13
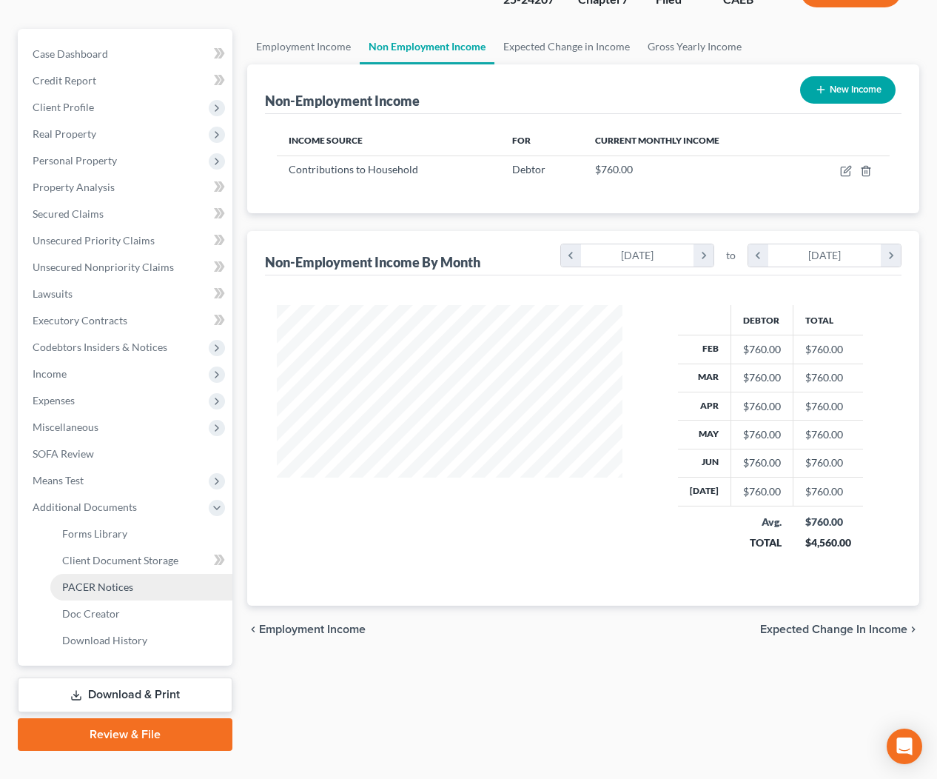
click at [107, 587] on span "PACER Notices" at bounding box center [97, 587] width 71 height 13
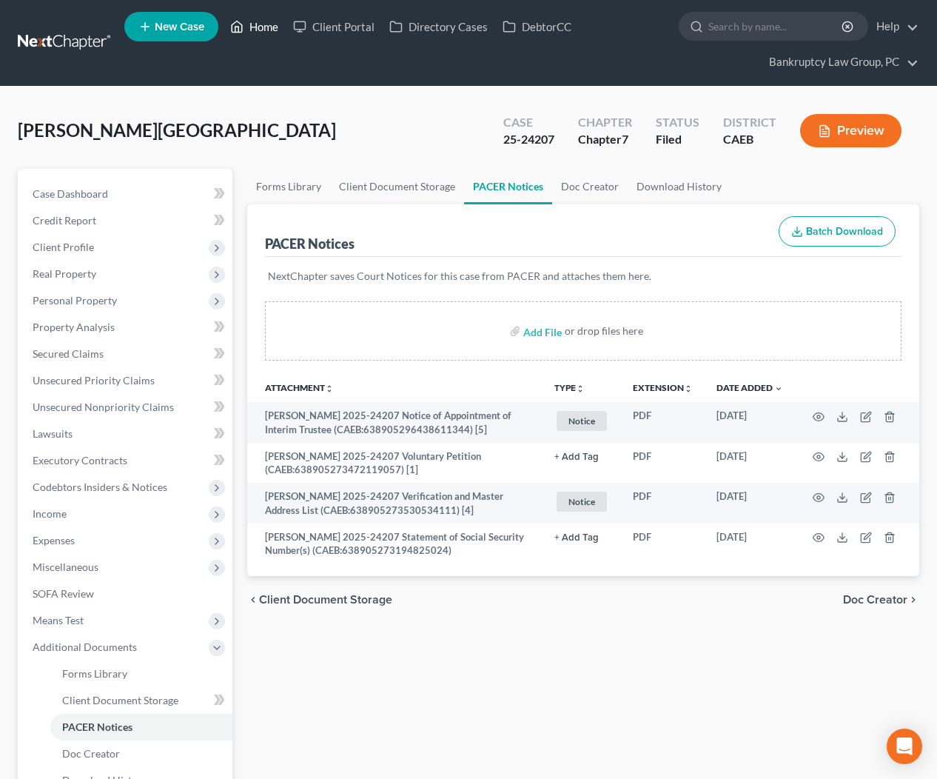
click at [277, 24] on link "Home" at bounding box center [254, 26] width 63 height 27
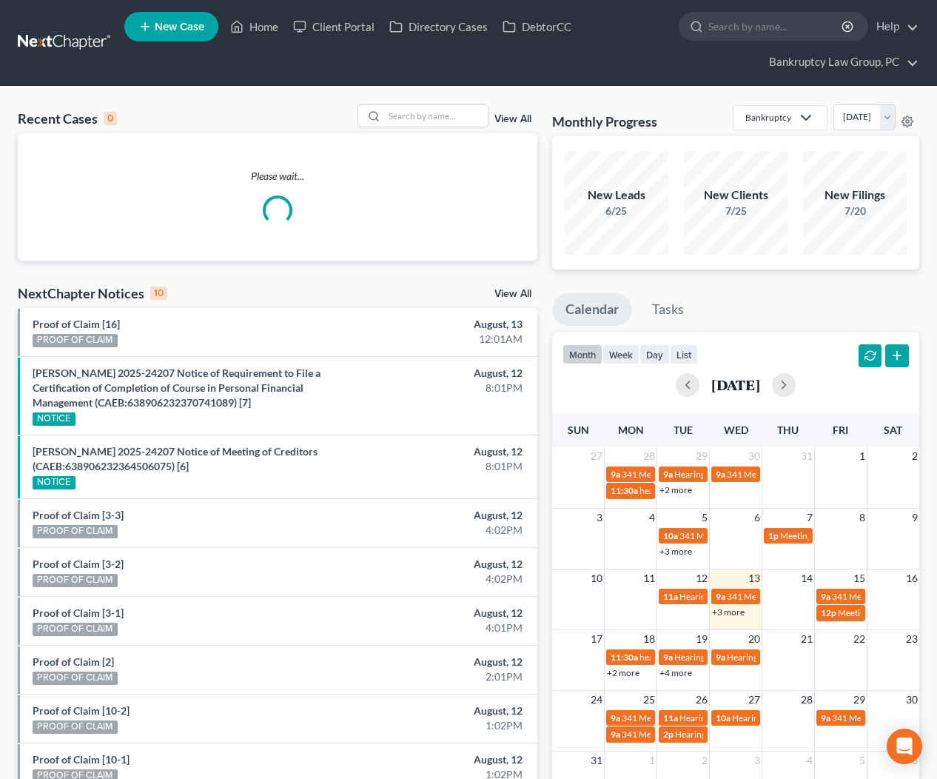
click at [526, 292] on link "View All" at bounding box center [513, 294] width 37 height 10
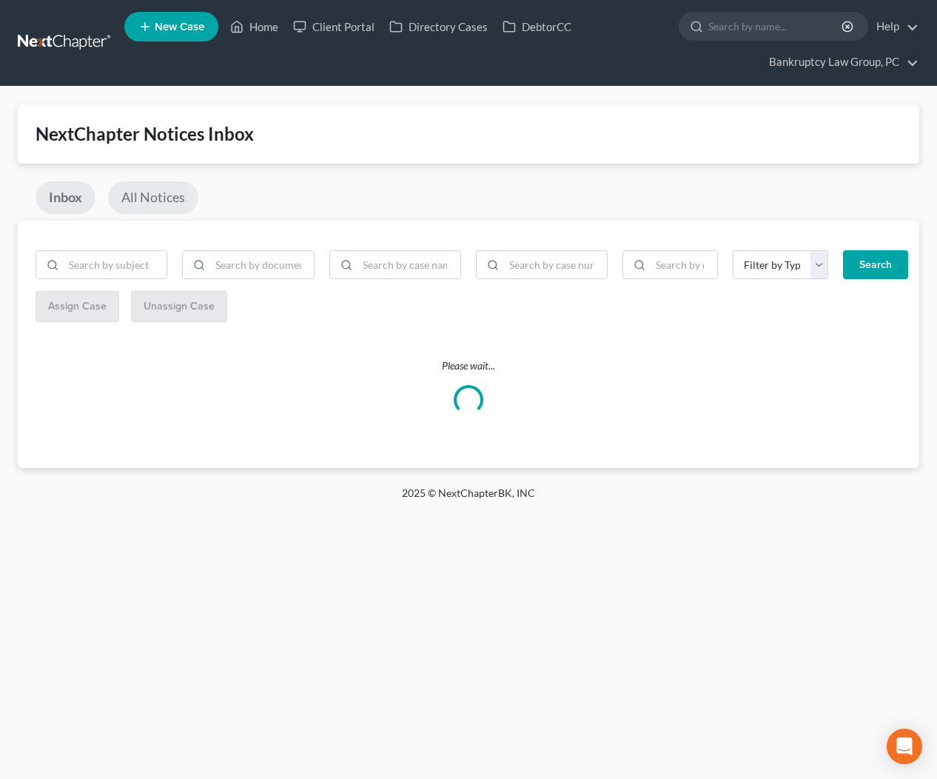
drag, startPoint x: 164, startPoint y: 198, endPoint x: 207, endPoint y: 225, distance: 50.5
click at [164, 198] on link "All Notices" at bounding box center [153, 197] width 90 height 33
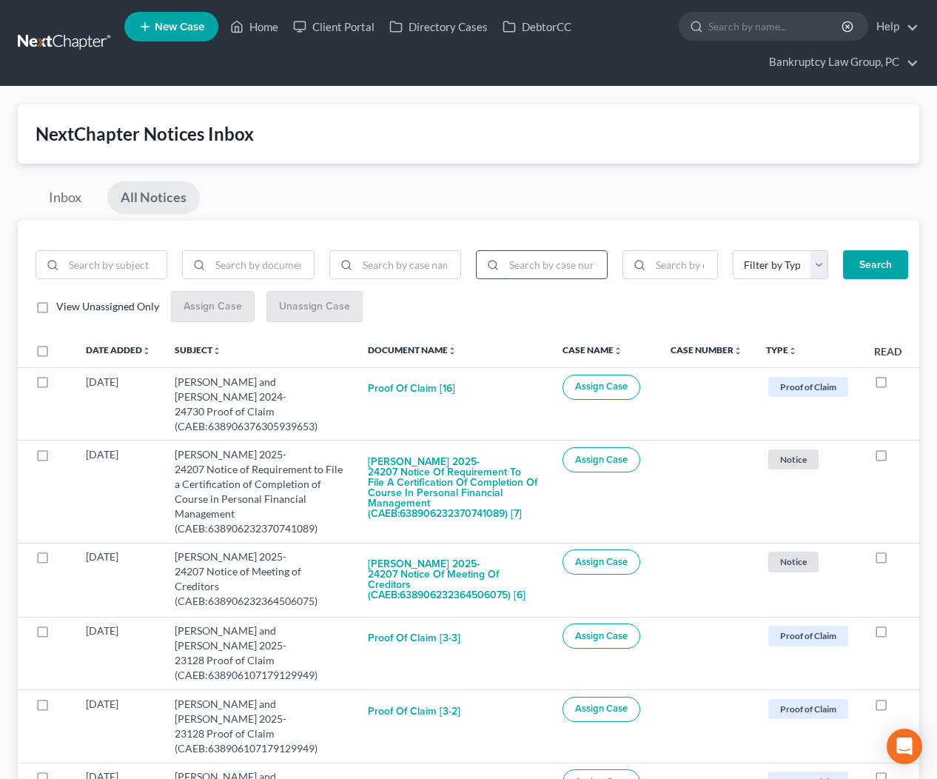
click at [530, 264] on input "search" at bounding box center [555, 265] width 103 height 28
type input "25-24207"
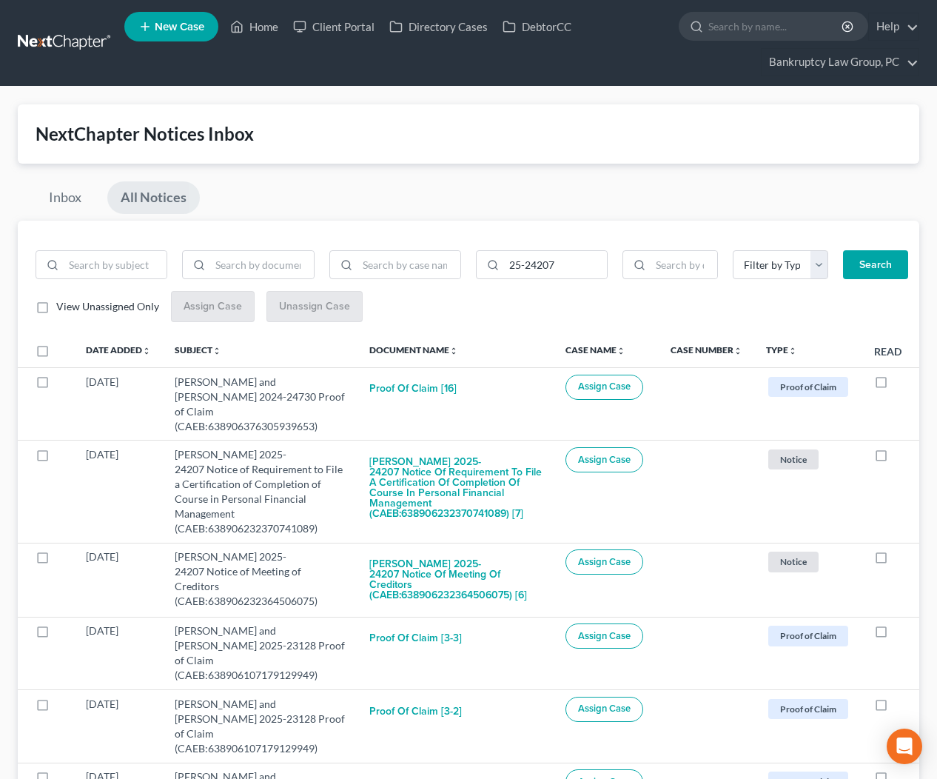
click at [886, 272] on button "Search" at bounding box center [875, 265] width 65 height 30
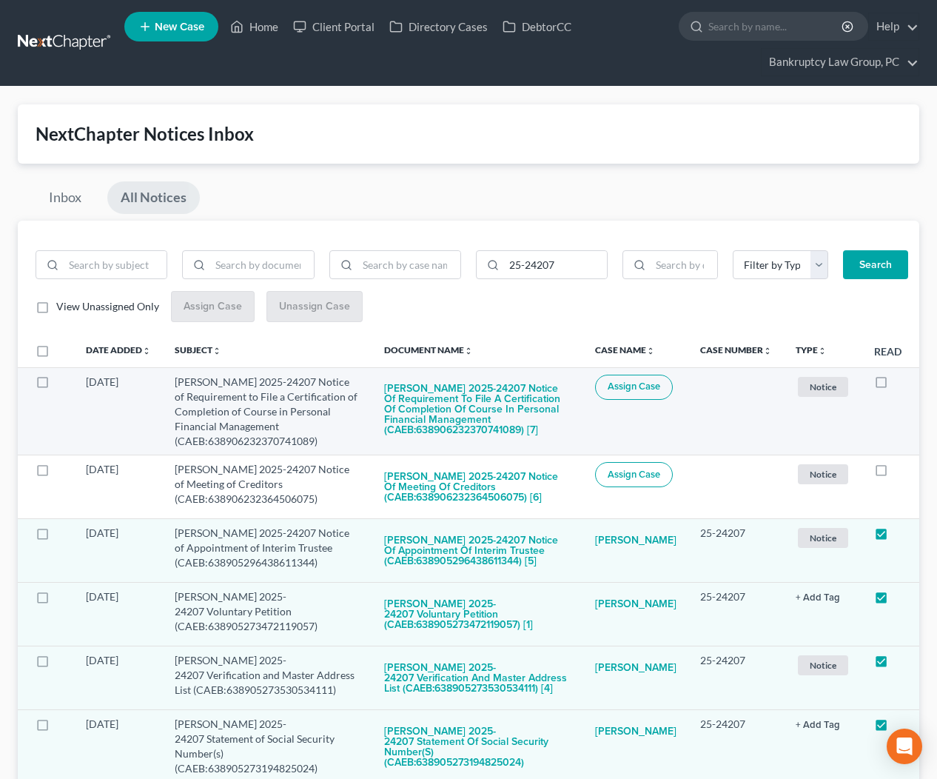
click at [56, 386] on label at bounding box center [56, 386] width 0 height 0
click at [62, 379] on input "checkbox" at bounding box center [67, 380] width 10 height 10
checkbox input "true"
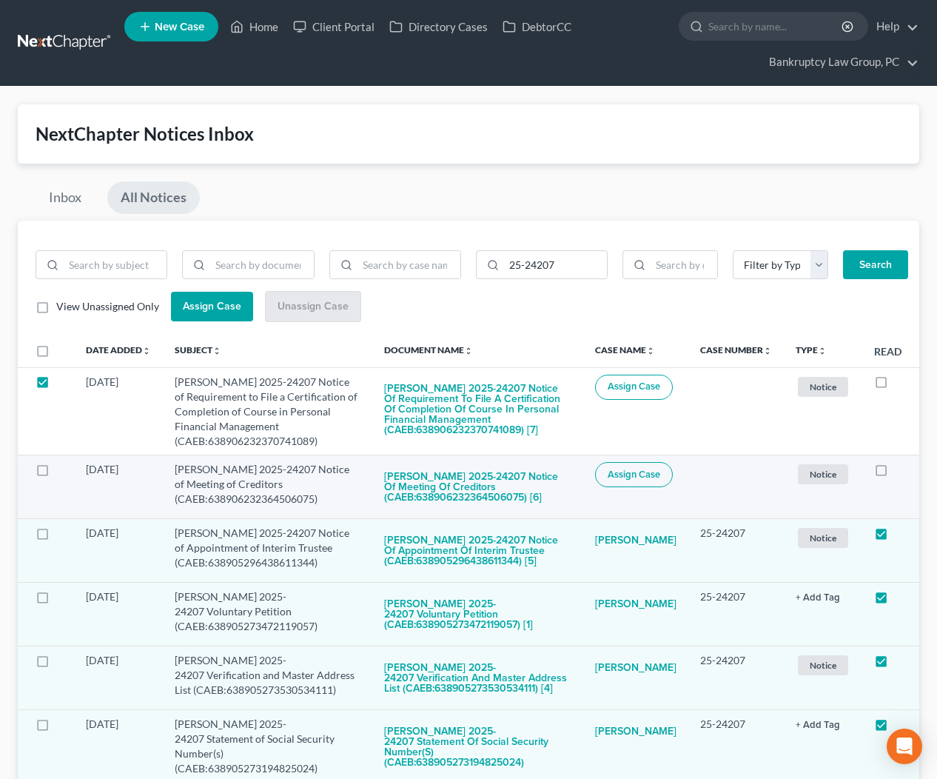
drag, startPoint x: 40, startPoint y: 469, endPoint x: 87, endPoint y: 474, distance: 47.7
click at [56, 473] on label at bounding box center [56, 473] width 0 height 0
click at [62, 469] on input "checkbox" at bounding box center [67, 467] width 10 height 10
checkbox input "true"
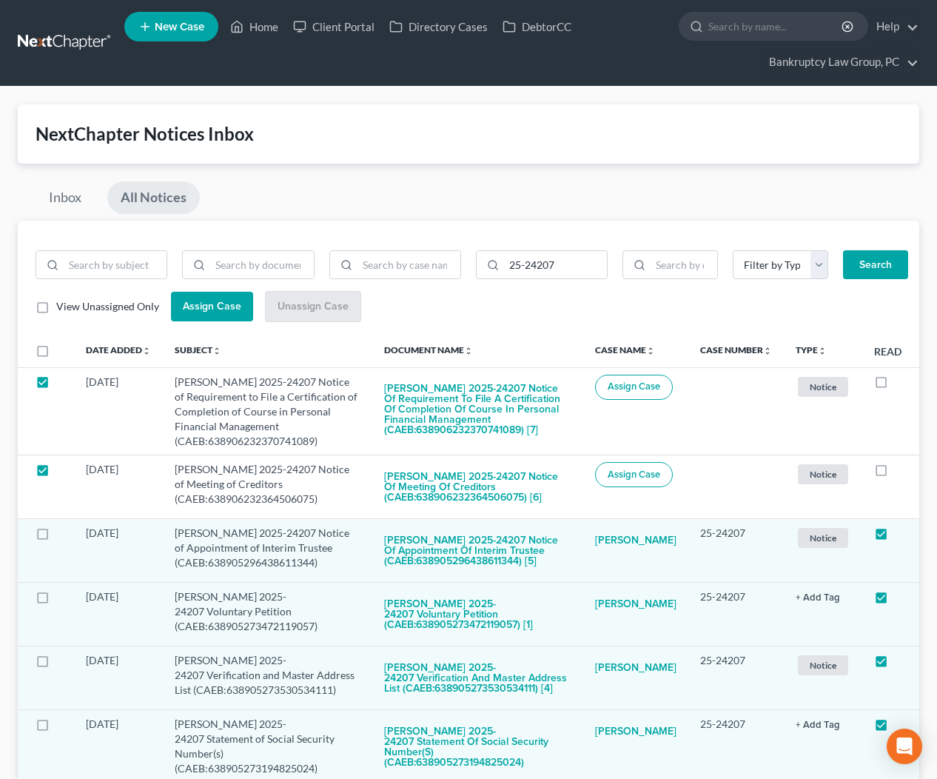
click at [202, 307] on span "Assign Case" at bounding box center [212, 306] width 58 height 13
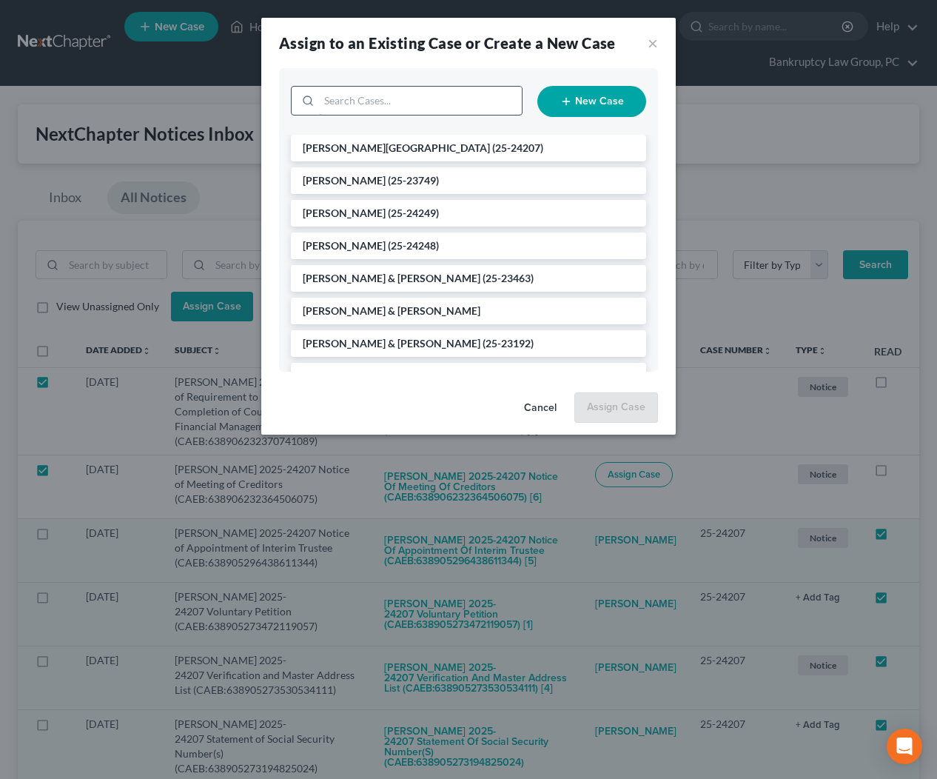
click at [461, 99] on input "search" at bounding box center [420, 101] width 203 height 28
click at [436, 145] on li "[PERSON_NAME] (25-24207)" at bounding box center [468, 148] width 355 height 27
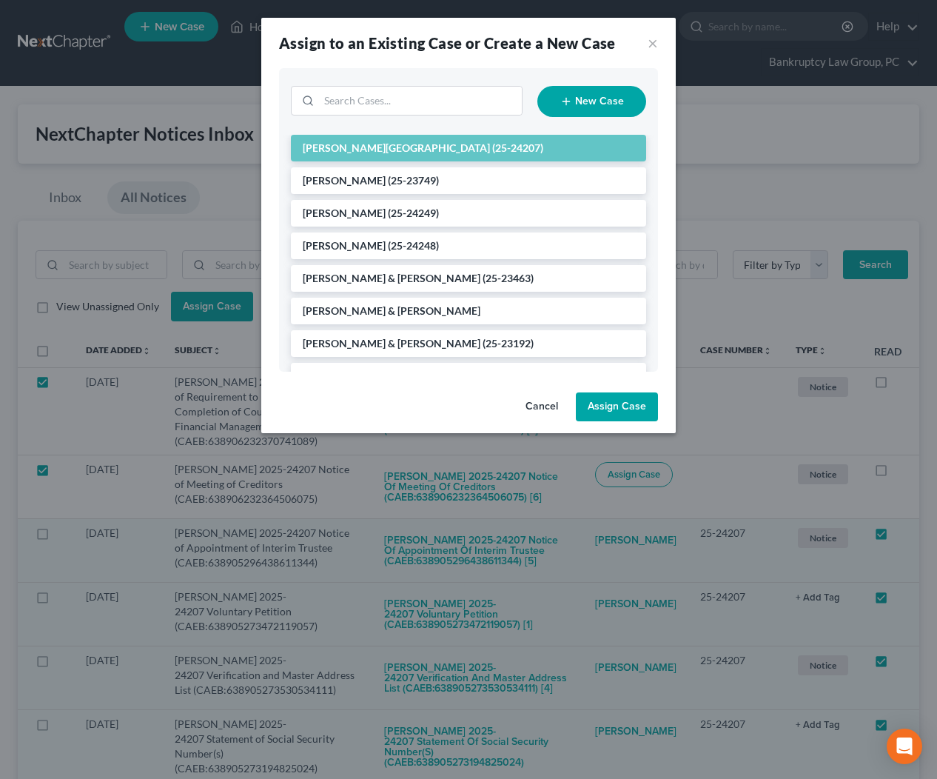
click at [615, 407] on button "Assign Case" at bounding box center [617, 407] width 82 height 30
checkbox input "false"
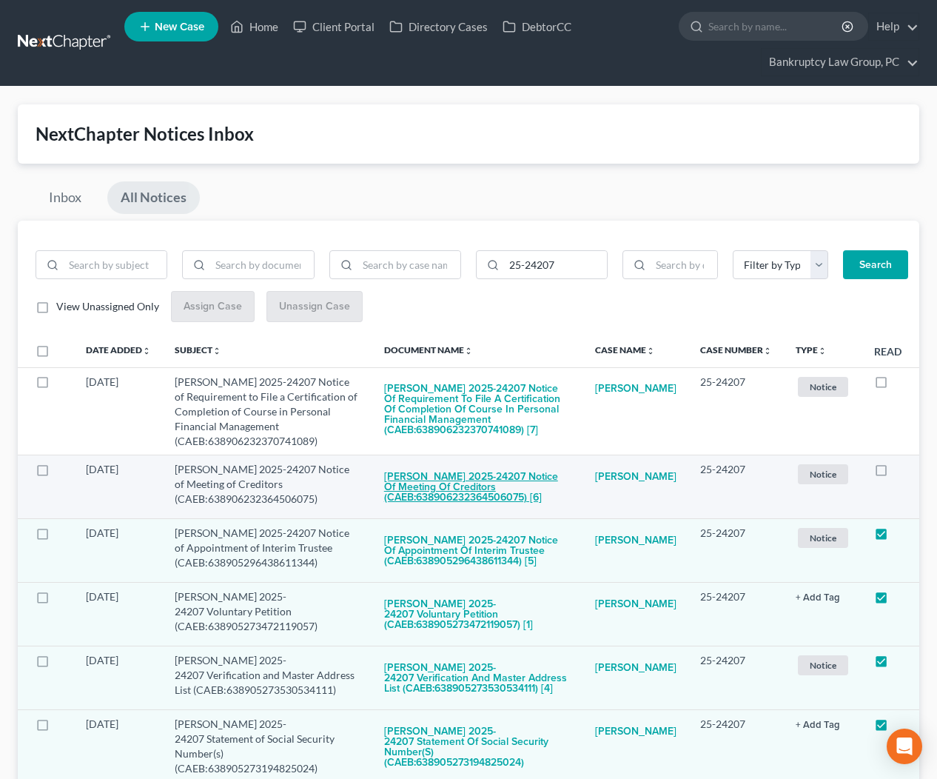
click at [421, 485] on button "[PERSON_NAME] 2025-24207 Notice of Meeting of Creditors (CAEB:63890623236450607…" at bounding box center [477, 487] width 187 height 50
checkbox input "true"
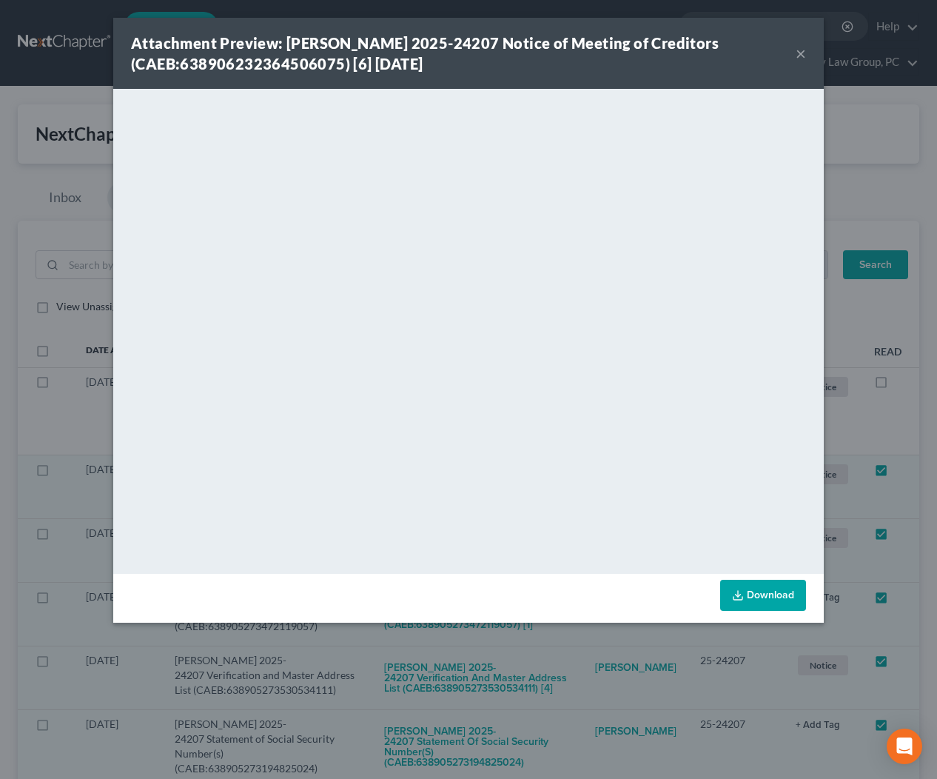
click at [799, 56] on button "×" at bounding box center [801, 53] width 10 height 18
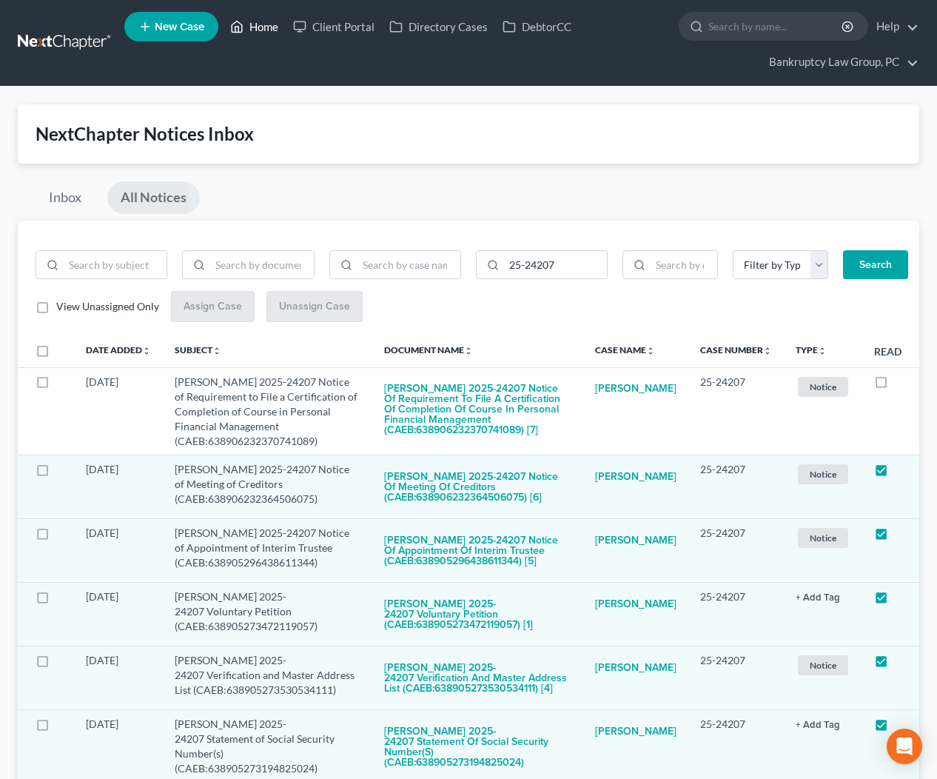
click at [257, 27] on link "Home" at bounding box center [254, 26] width 63 height 27
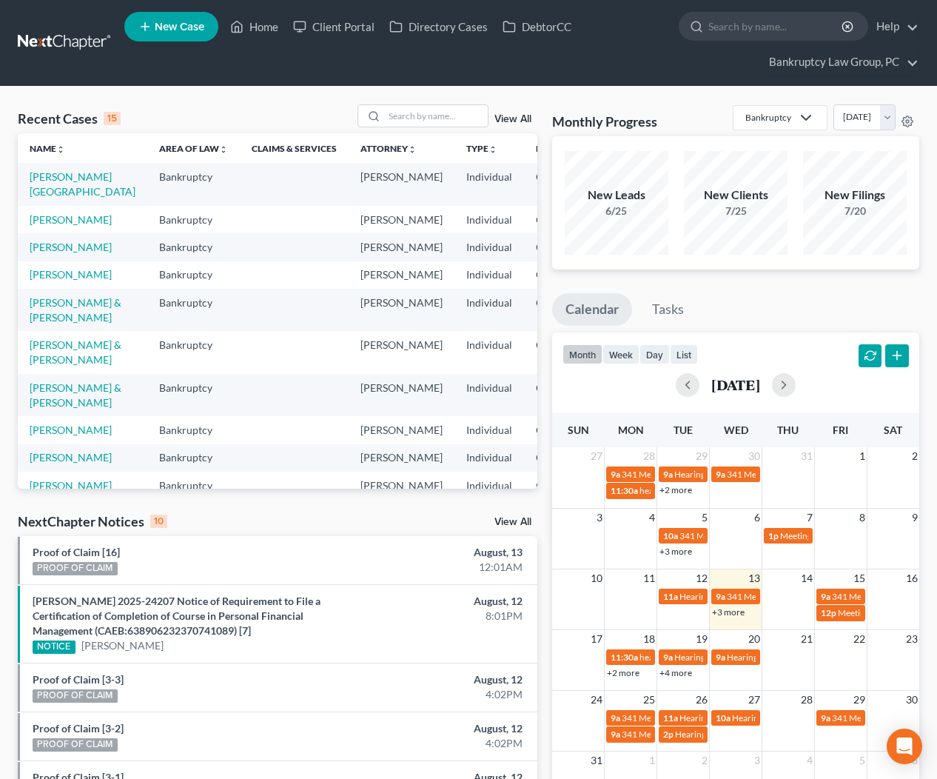
drag, startPoint x: 526, startPoint y: 523, endPoint x: 464, endPoint y: 489, distance: 71.2
click at [526, 523] on link "View All" at bounding box center [513, 522] width 37 height 10
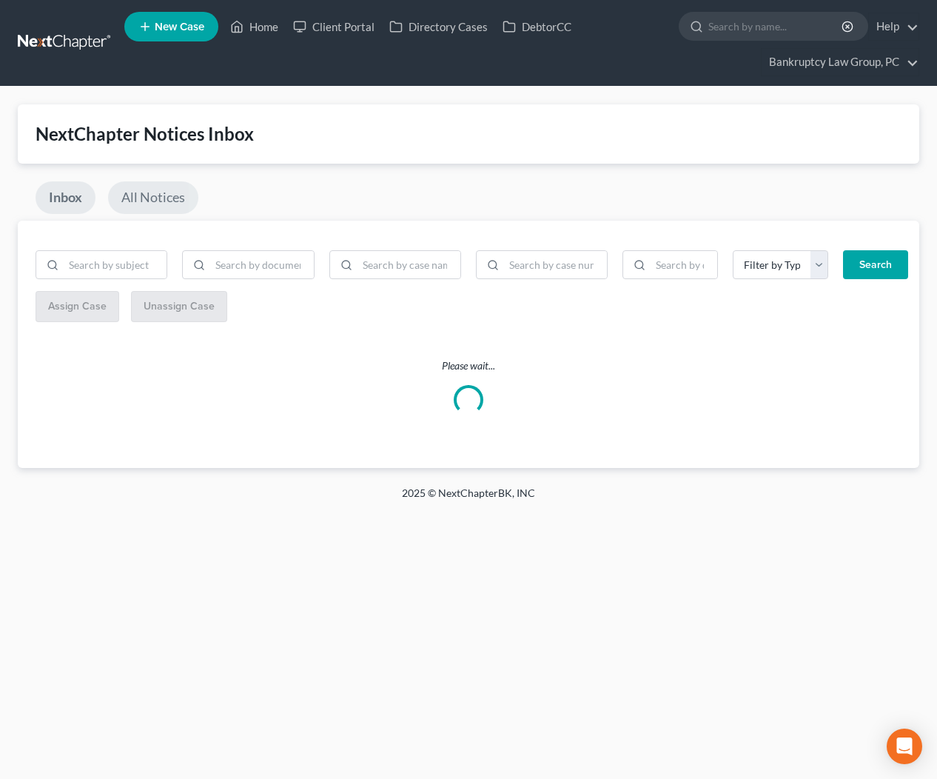
click at [163, 198] on link "All Notices" at bounding box center [153, 197] width 90 height 33
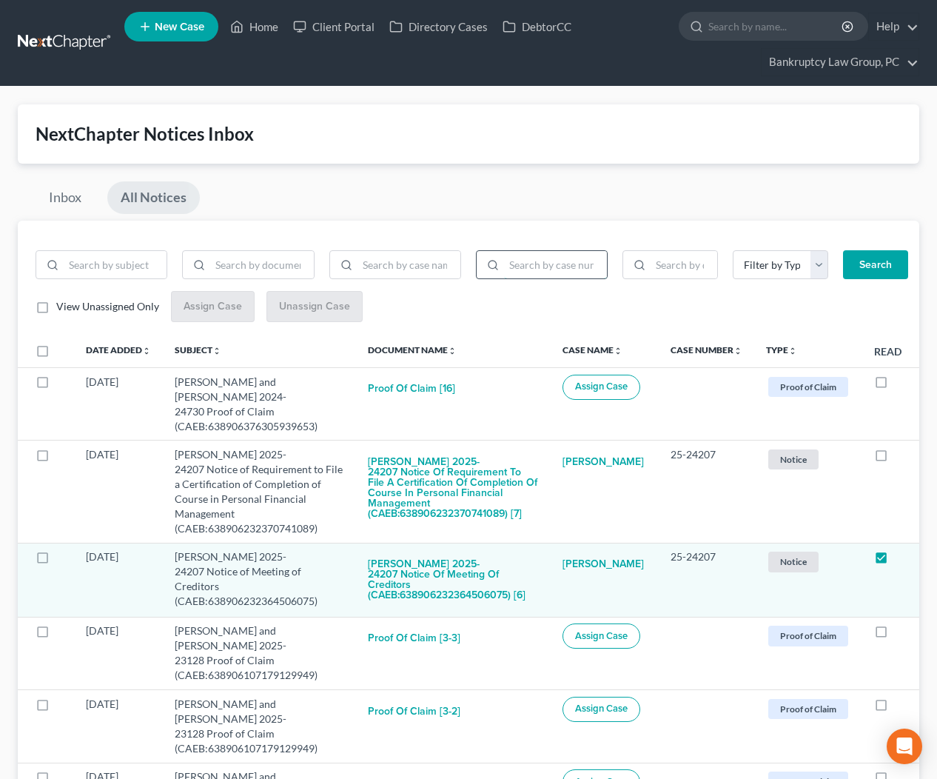
click at [564, 272] on input "search" at bounding box center [555, 265] width 103 height 28
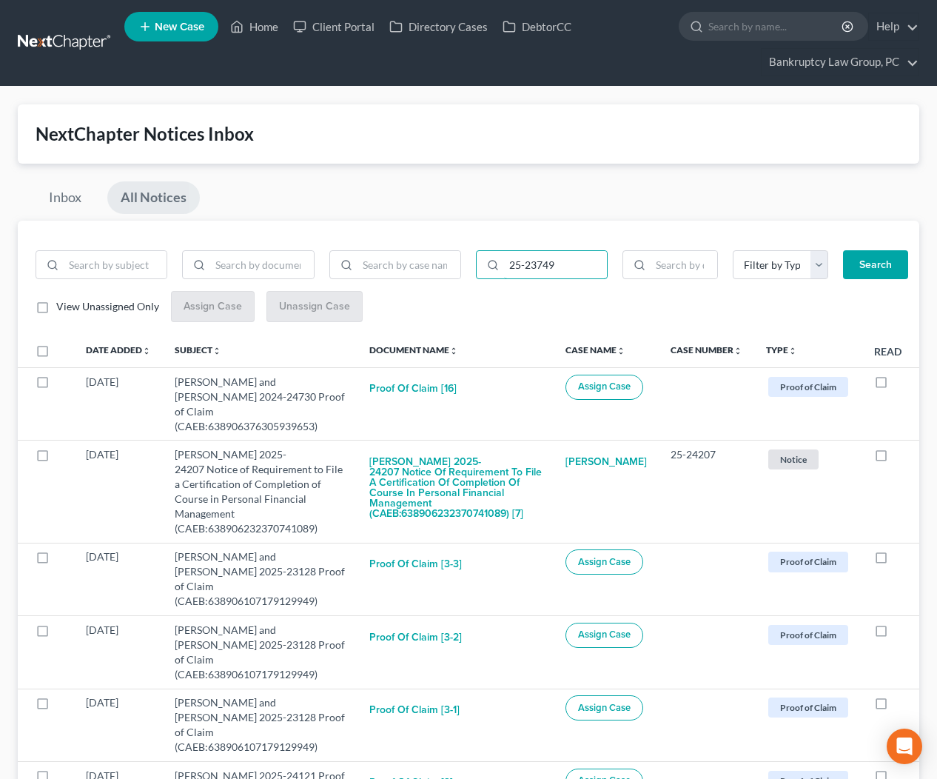
type input "25-23749"
click at [877, 267] on button "Search" at bounding box center [875, 265] width 65 height 30
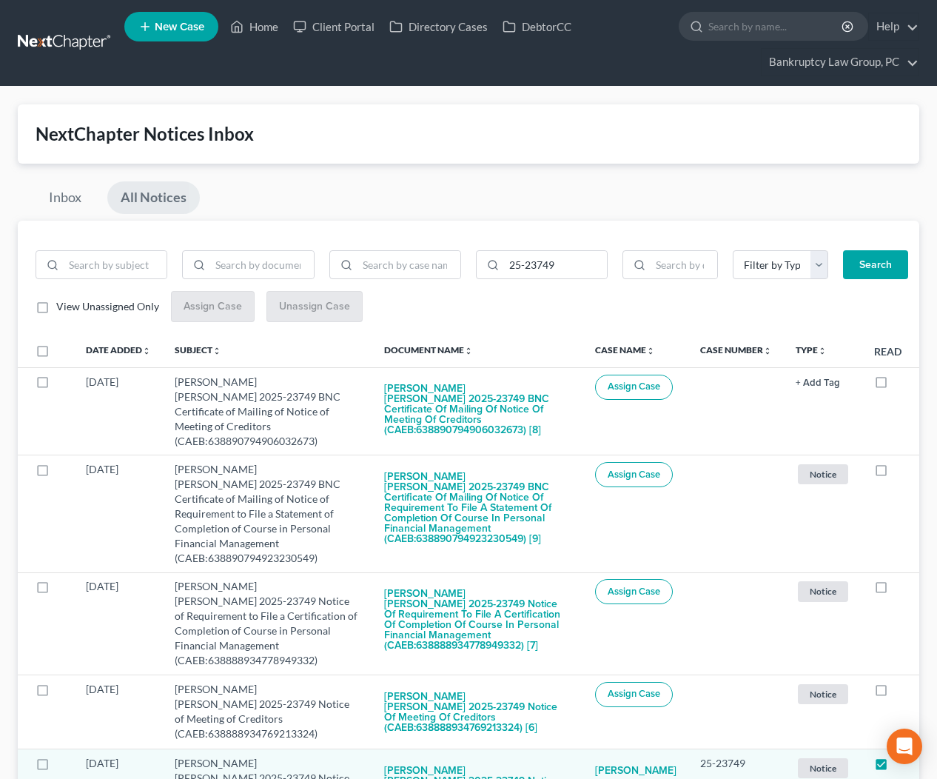
click at [56, 355] on label at bounding box center [56, 355] width 0 height 0
click at [62, 350] on input "checkbox" at bounding box center [67, 349] width 10 height 10
checkbox input "true"
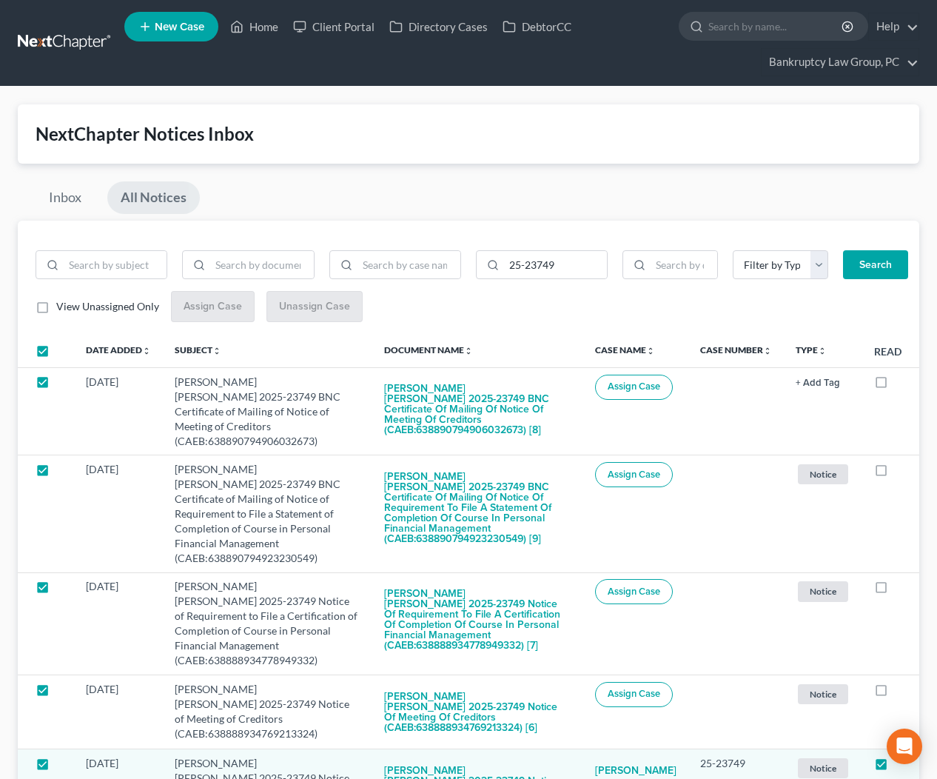
checkbox input "true"
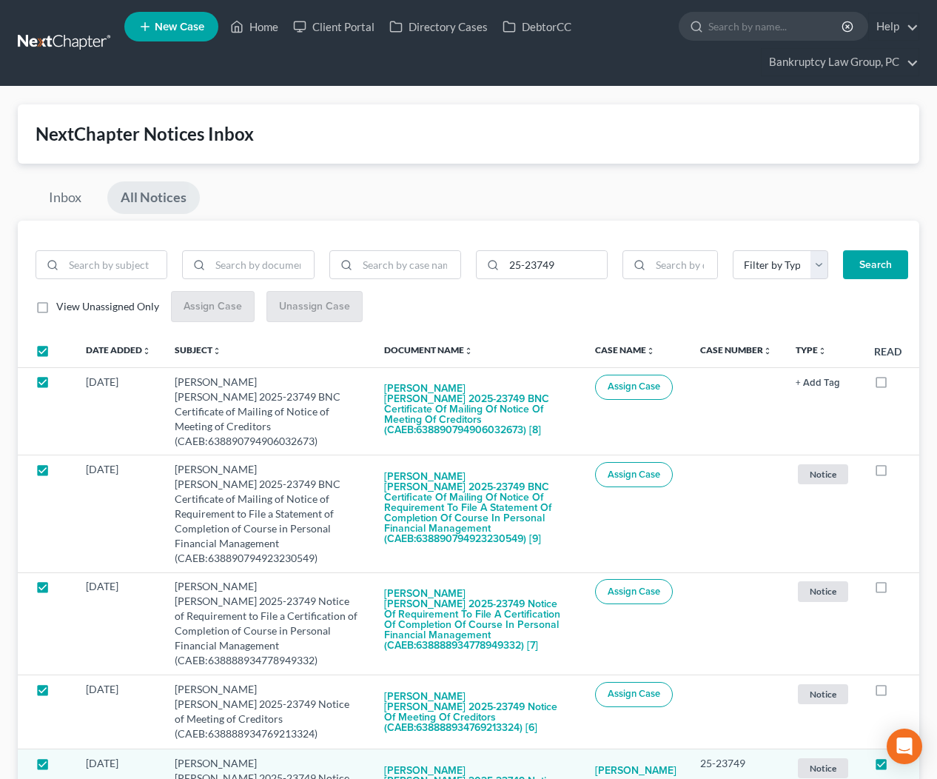
checkbox input "true"
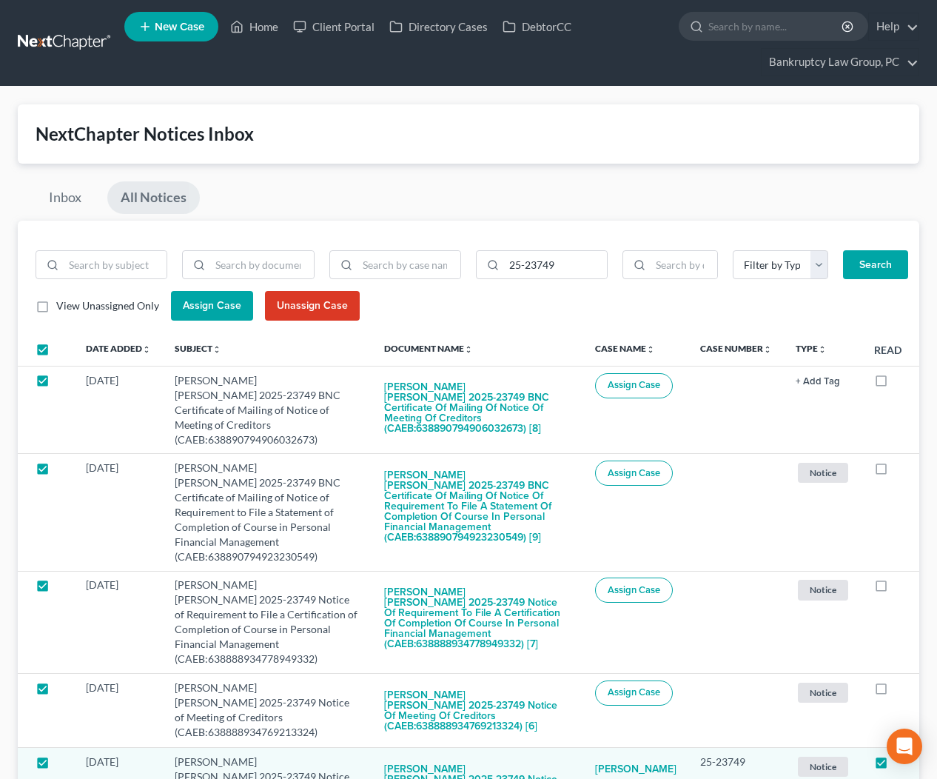
click at [217, 307] on span "Assign Case" at bounding box center [212, 305] width 58 height 13
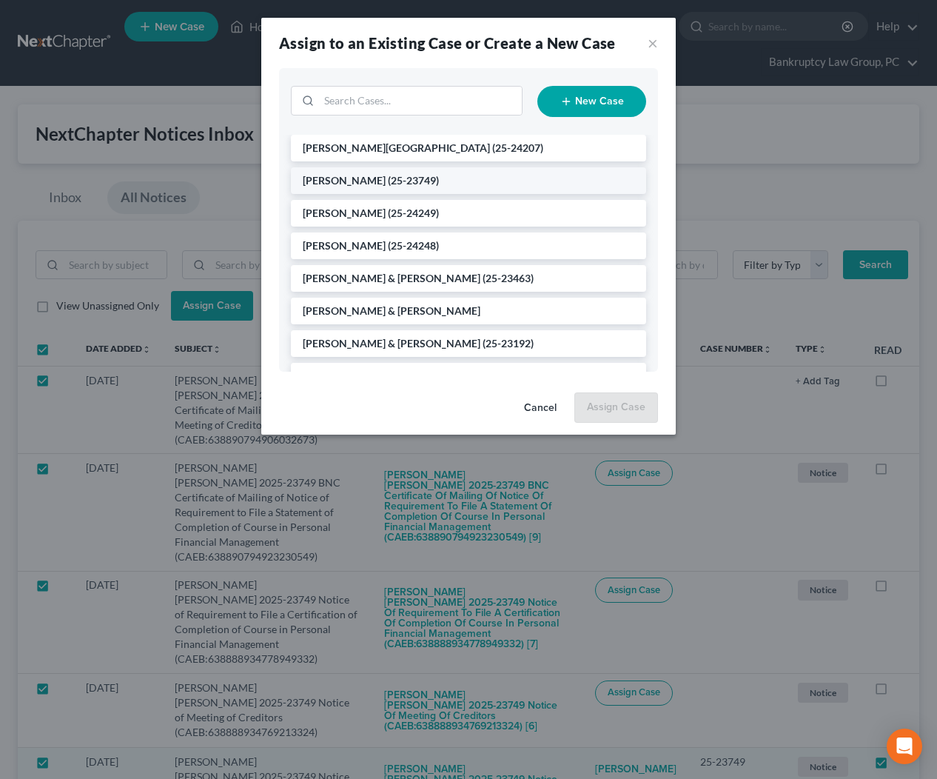
click at [395, 175] on span "(25-23749)" at bounding box center [413, 180] width 51 height 13
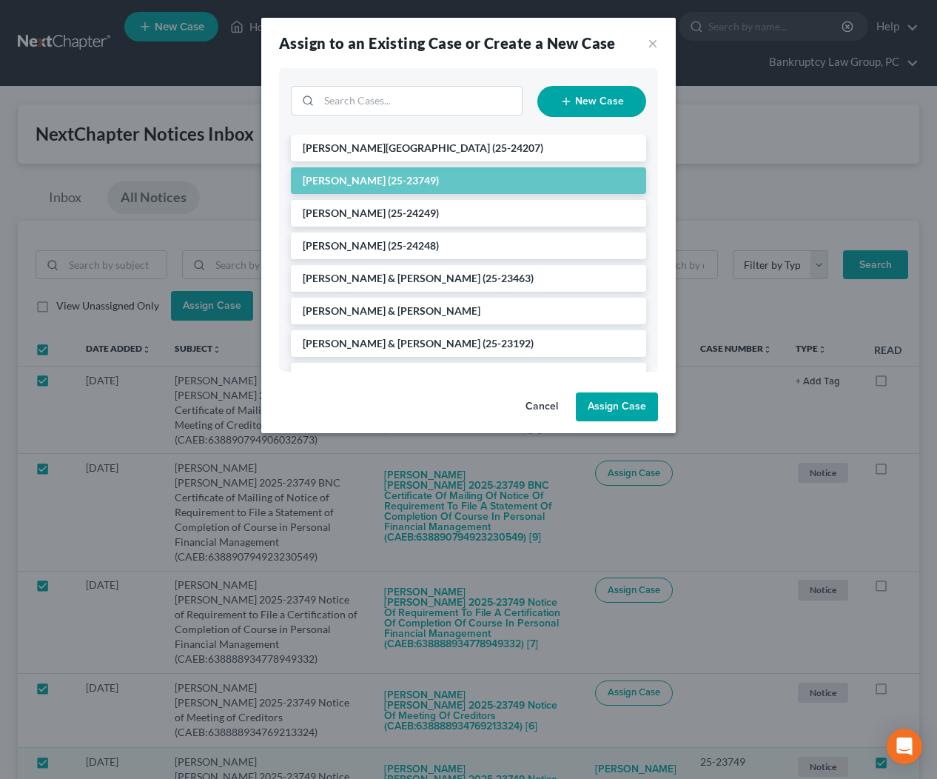
click at [608, 405] on button "Assign Case" at bounding box center [617, 407] width 82 height 30
checkbox input "false"
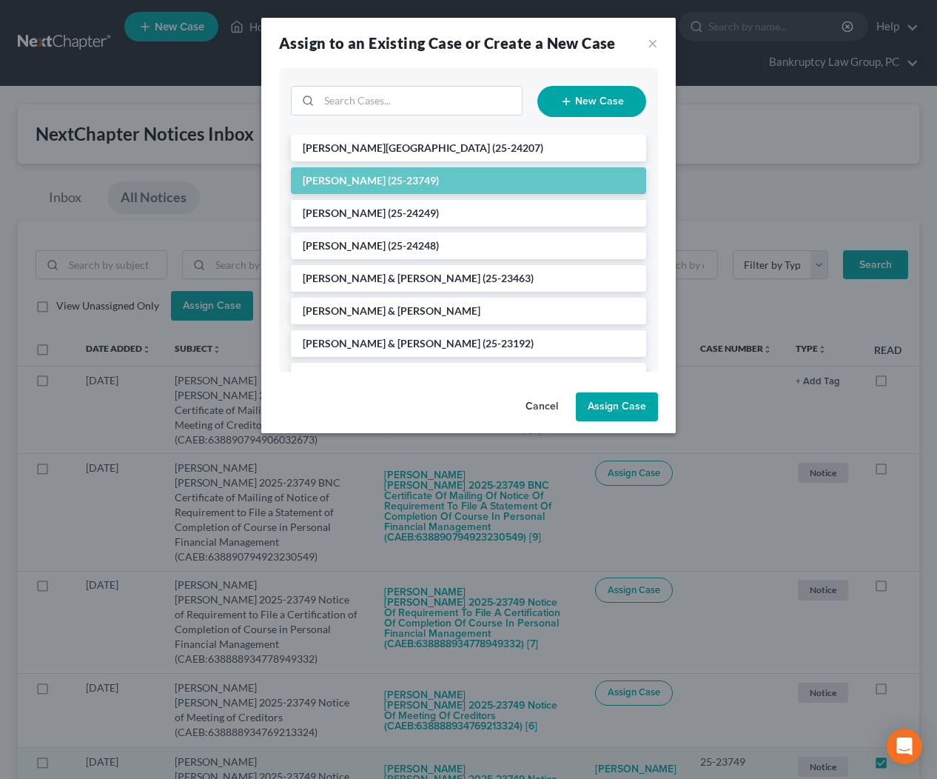
checkbox input "false"
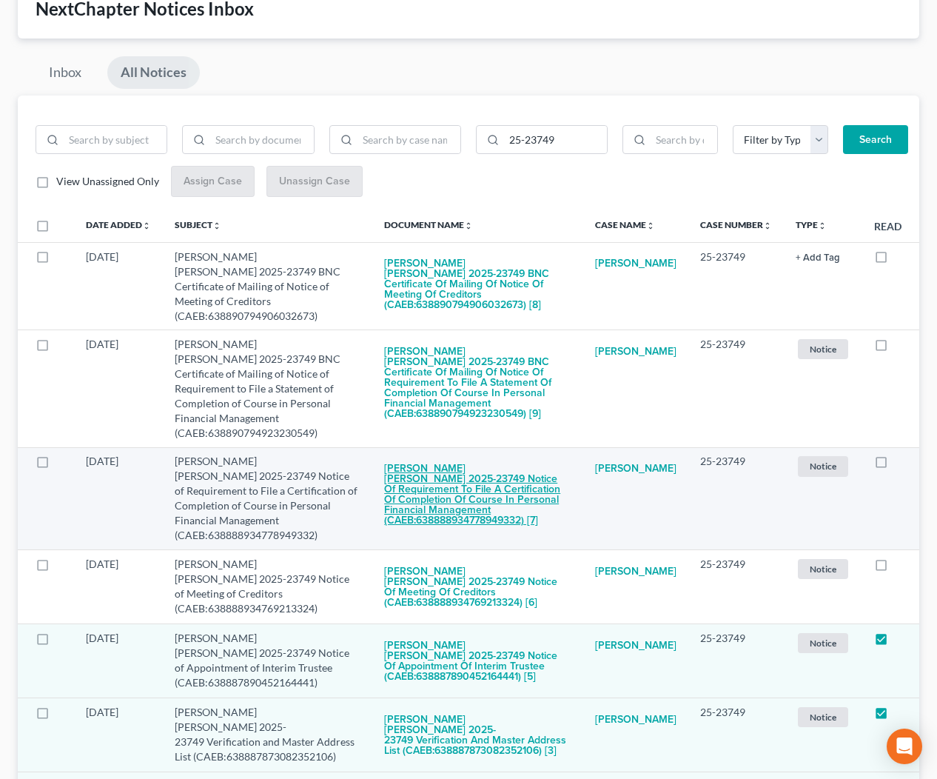
scroll to position [127, 0]
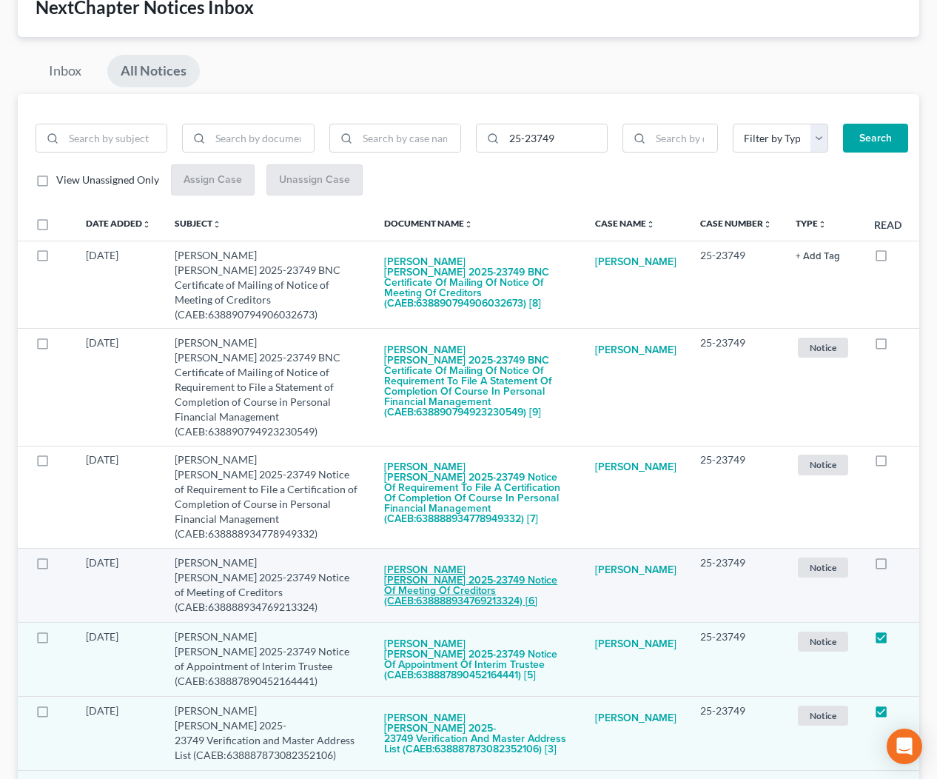
click at [458, 555] on button "[PERSON_NAME] [PERSON_NAME] 2025-23749 Notice of Meeting of Creditors (CAEB:638…" at bounding box center [477, 585] width 187 height 61
checkbox input "true"
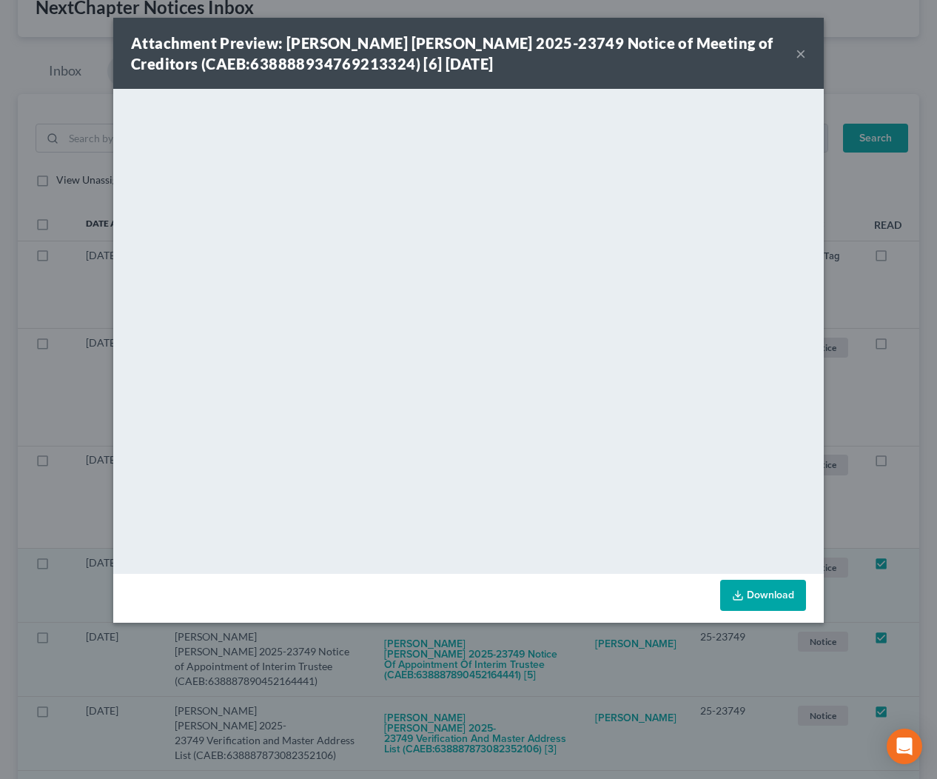
click at [800, 55] on button "×" at bounding box center [801, 53] width 10 height 18
